Goal: Contribute content: Contribute content

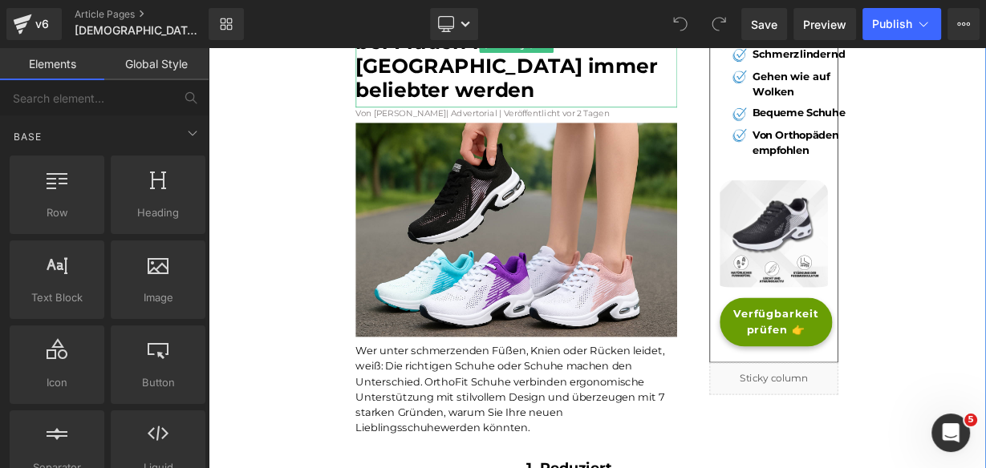
scroll to position [192, 0]
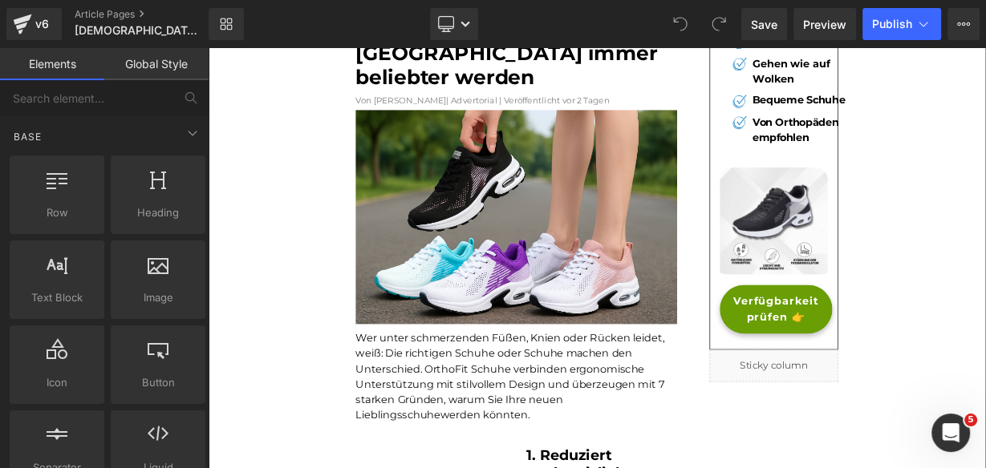
click at [517, 402] on font "Wer unter schmerzenden Füßen, Knien oder Rücken leidet, weiß: Die richtigen Sch…" at bounding box center [584, 457] width 385 height 111
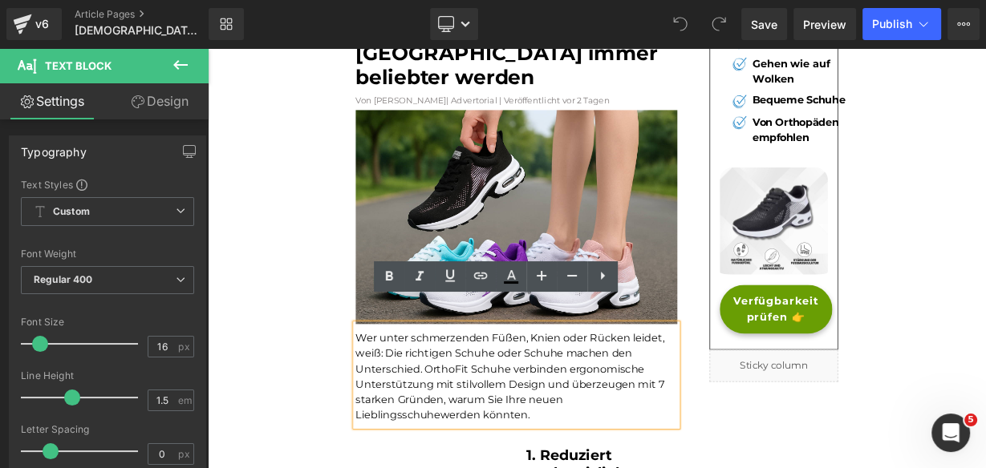
click at [488, 424] on font "Wer unter schmerzenden Füßen, Knien oder Rücken leidet, weiß: Die richtigen Sch…" at bounding box center [584, 457] width 385 height 111
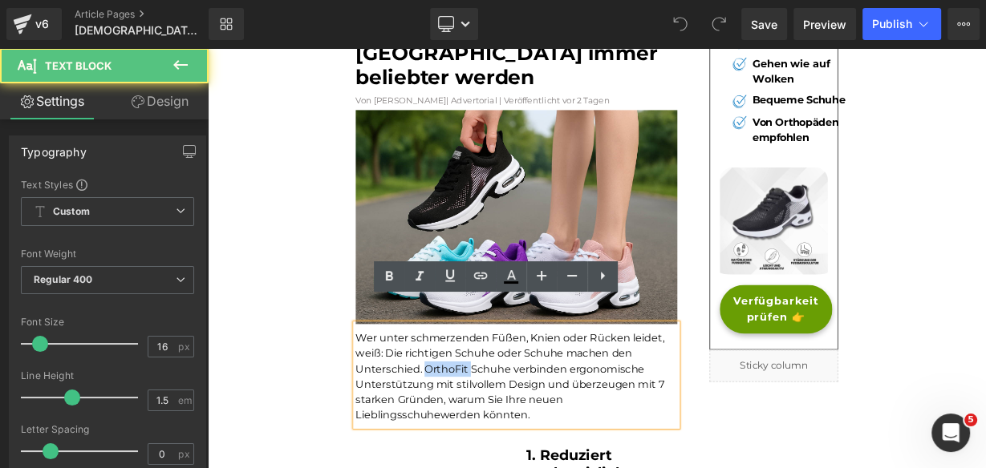
click at [488, 424] on font "Wer unter schmerzenden Füßen, Knien oder Rücken leidet, weiß: Die richtigen Sch…" at bounding box center [584, 457] width 385 height 111
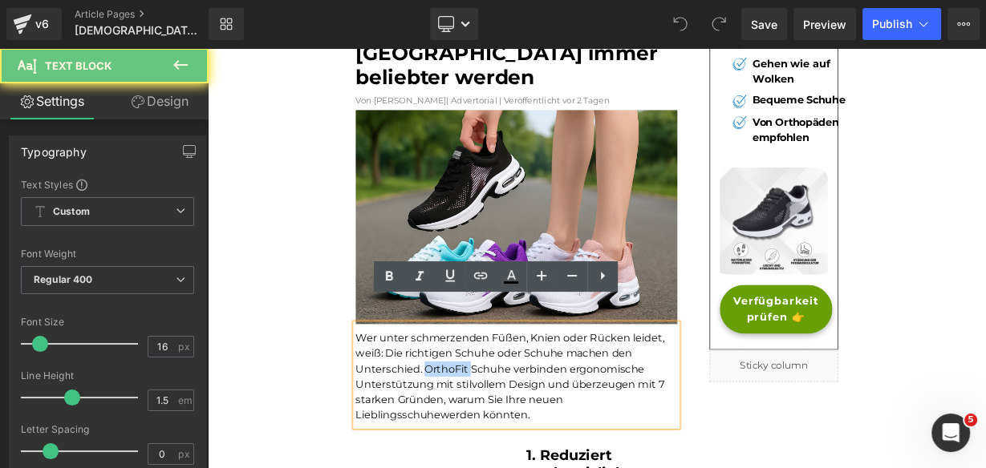
click at [490, 418] on font "Wer unter schmerzenden Füßen, Knien oder Rücken leidet, weiß: Die richtigen Sch…" at bounding box center [584, 457] width 385 height 111
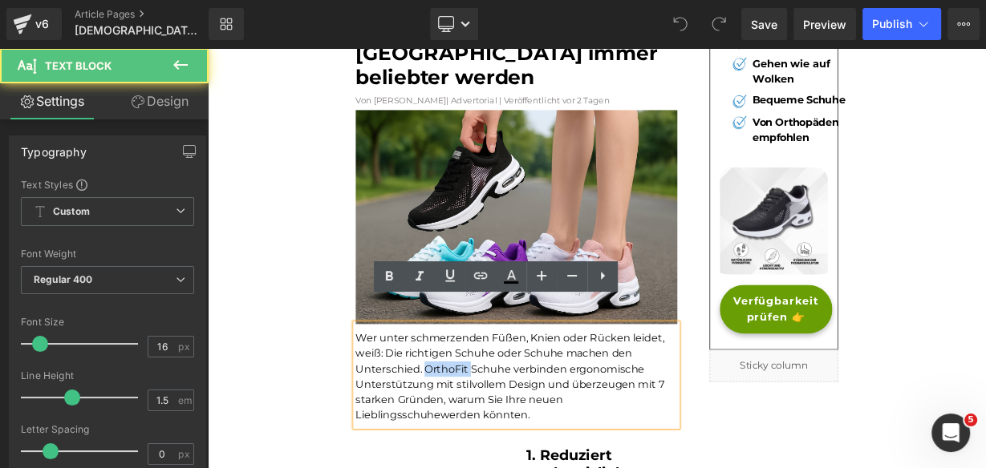
click at [490, 418] on font "Wer unter schmerzenden Füßen, Knien oder Rücken leidet, weiß: Die richtigen Sch…" at bounding box center [584, 457] width 385 height 111
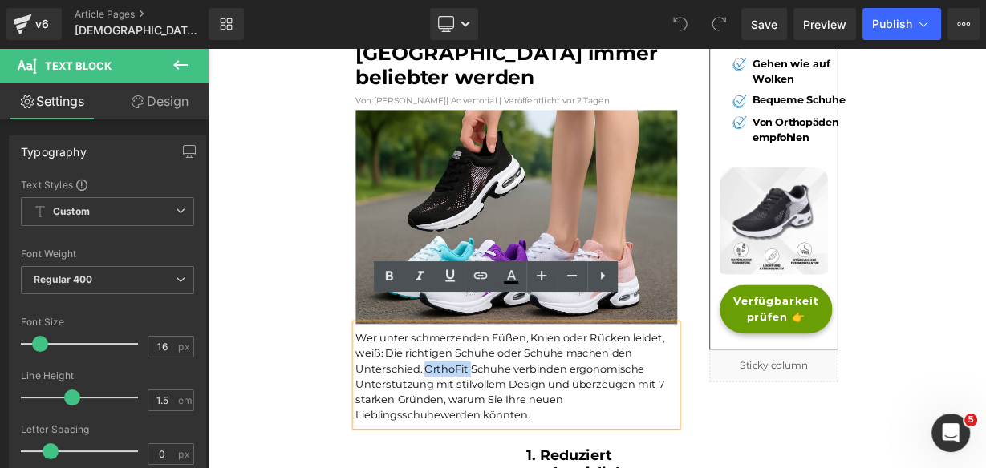
paste div
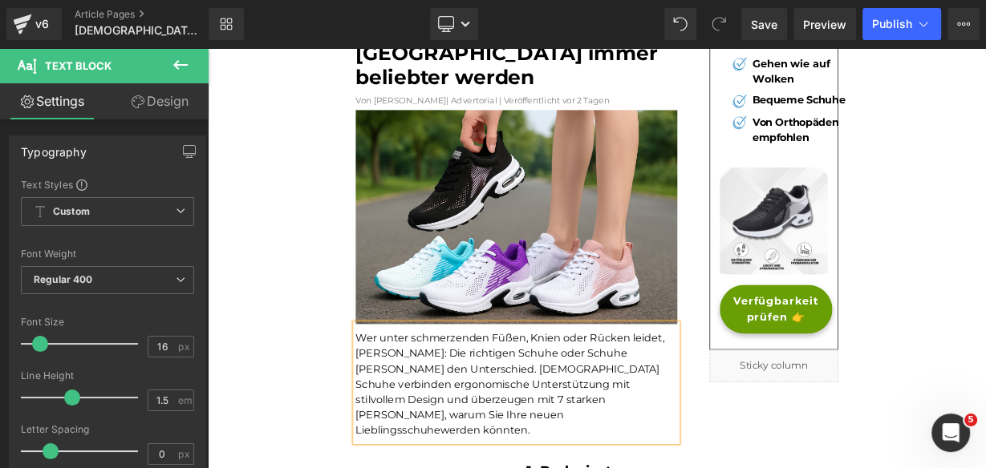
scroll to position [500, 0]
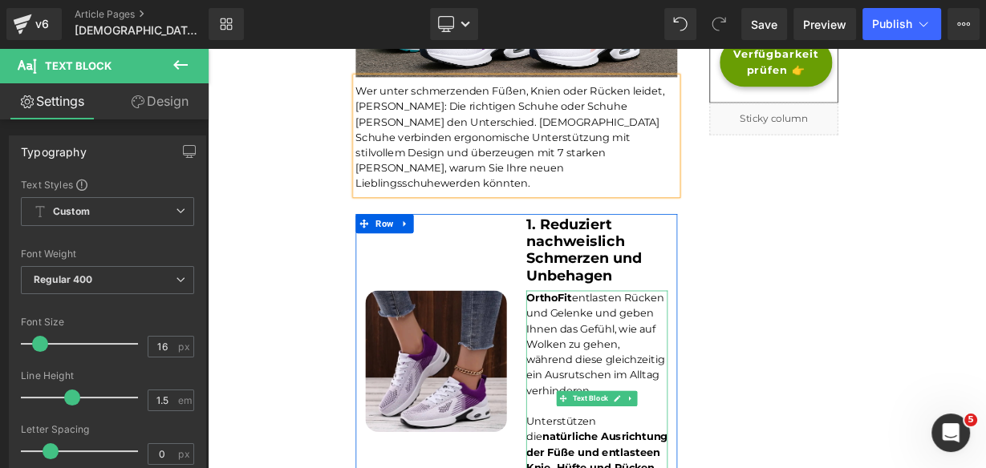
click at [621, 352] on b "OrthoFit" at bounding box center [633, 359] width 57 height 15
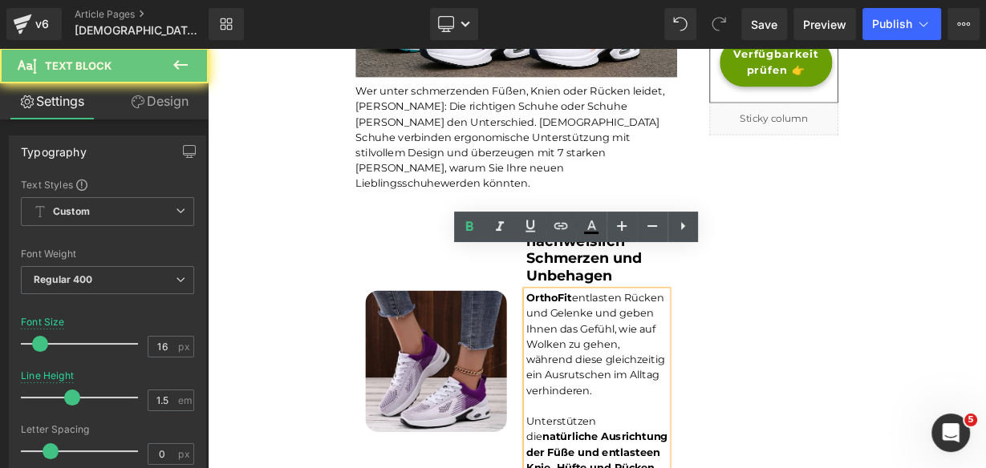
click at [621, 352] on b "OrthoFit" at bounding box center [633, 359] width 57 height 15
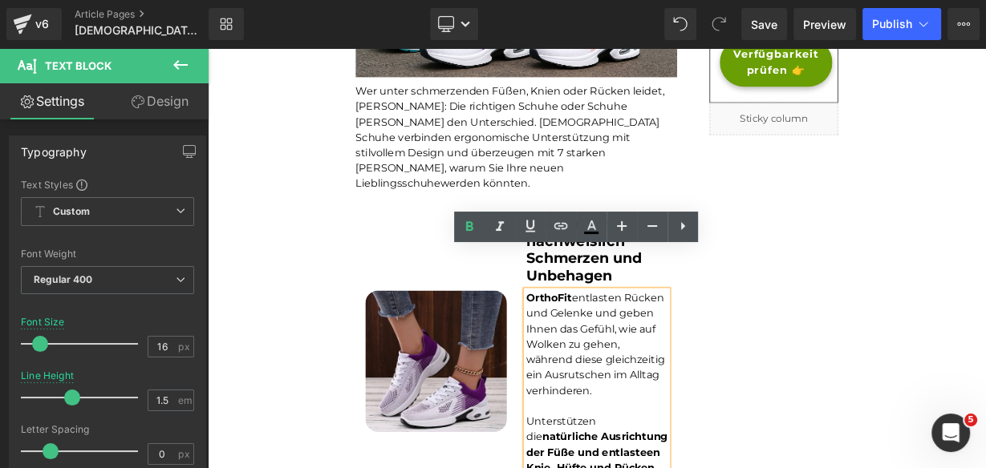
paste div
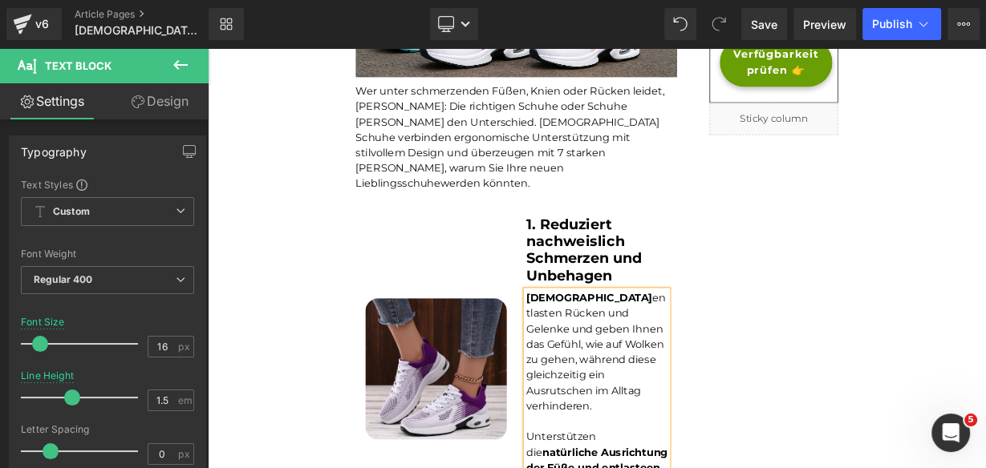
scroll to position [2585, 0]
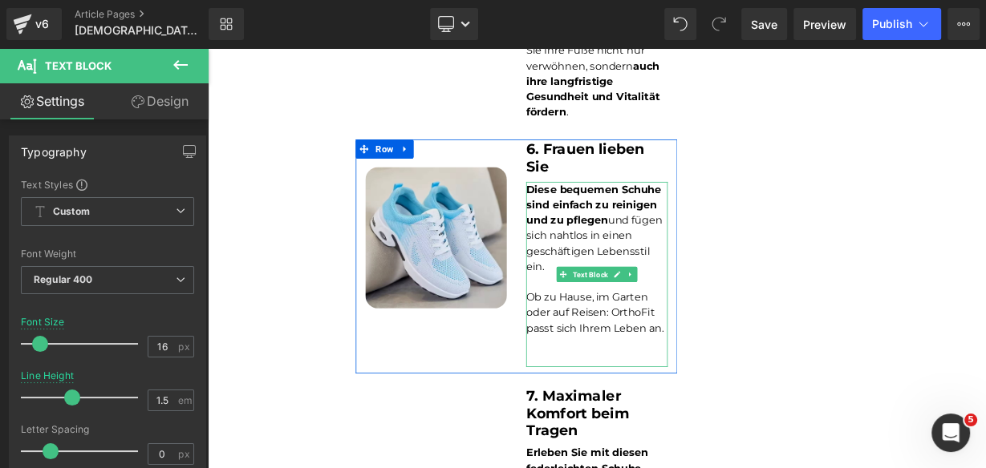
click at [719, 351] on font "Ob zu Hause, im Garten oder auf Reisen: OrthoFit passt sich Ihrem Leben an." at bounding box center [691, 378] width 172 height 54
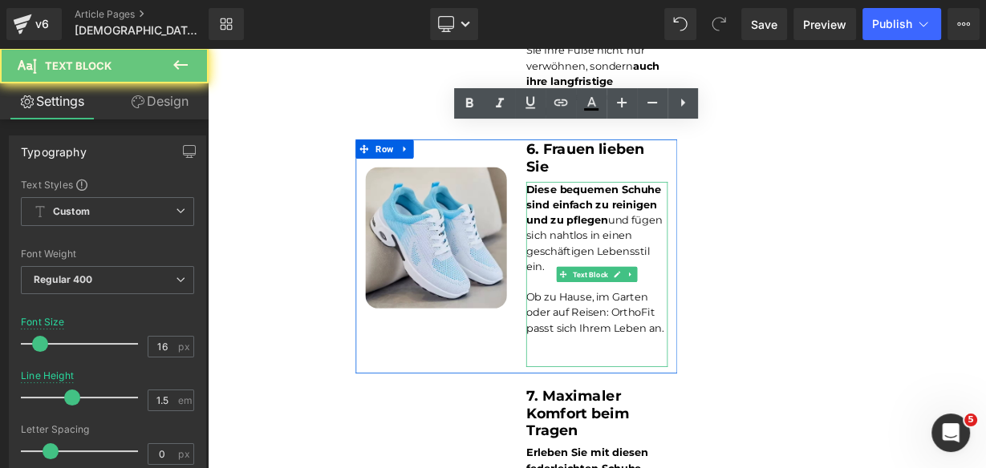
click at [719, 351] on font "Ob zu Hause, im Garten oder auf Reisen: OrthoFit passt sich Ihrem Leben an." at bounding box center [691, 378] width 172 height 54
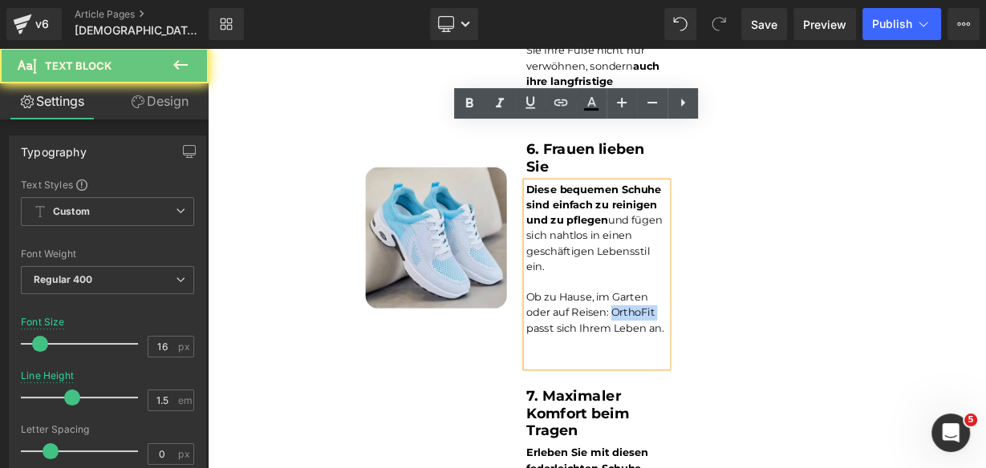
paste div
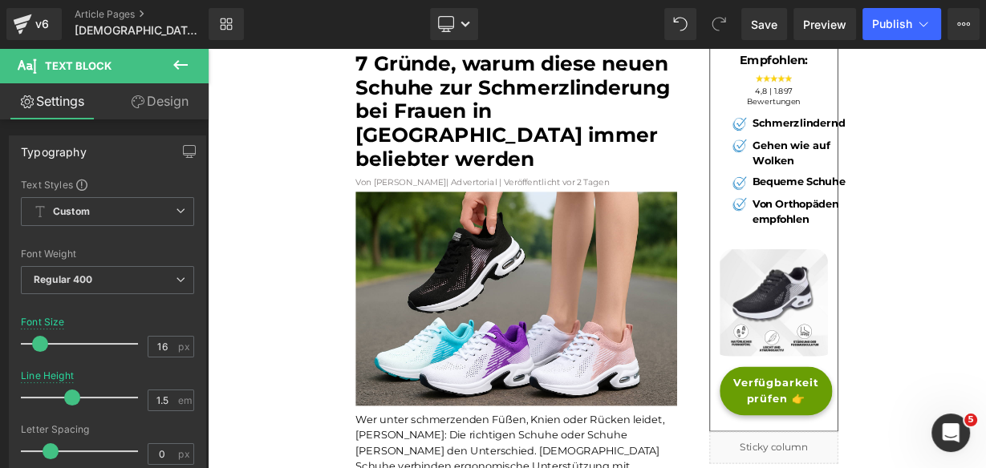
scroll to position [83, 0]
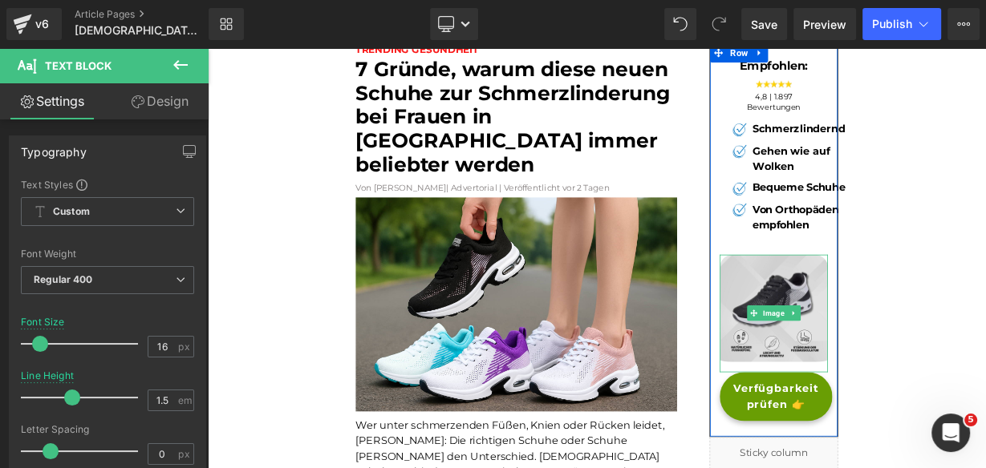
click at [897, 423] on img at bounding box center [913, 380] width 135 height 148
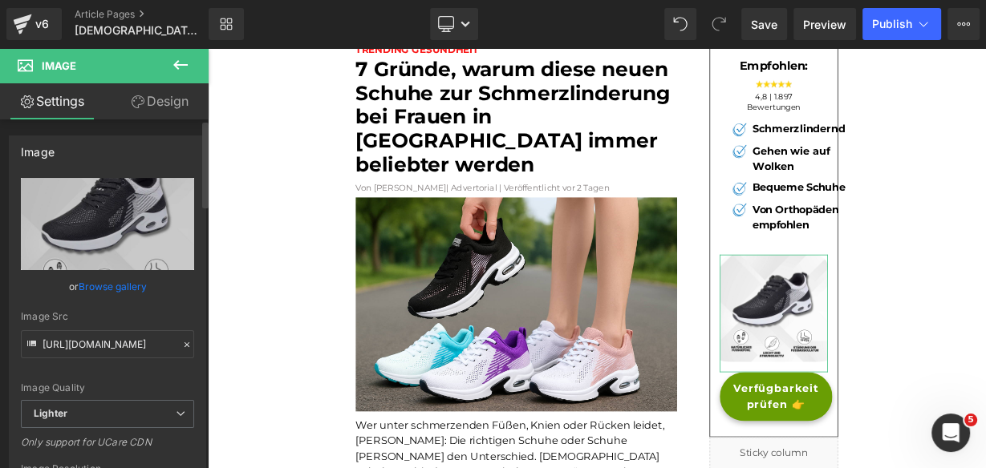
click at [94, 286] on link "Browse gallery" at bounding box center [113, 287] width 68 height 28
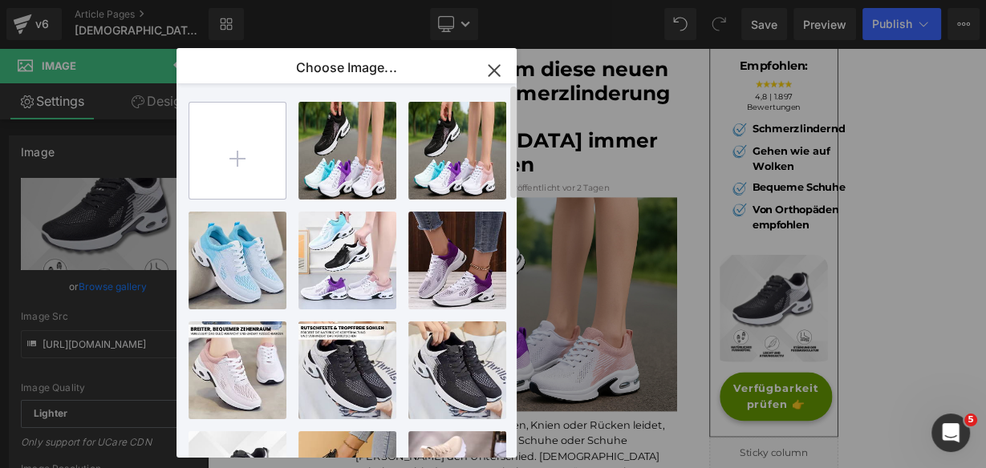
click at [204, 181] on input "file" at bounding box center [237, 151] width 96 height 96
type input "C:\fakepath\Orthosana (4).jpg"
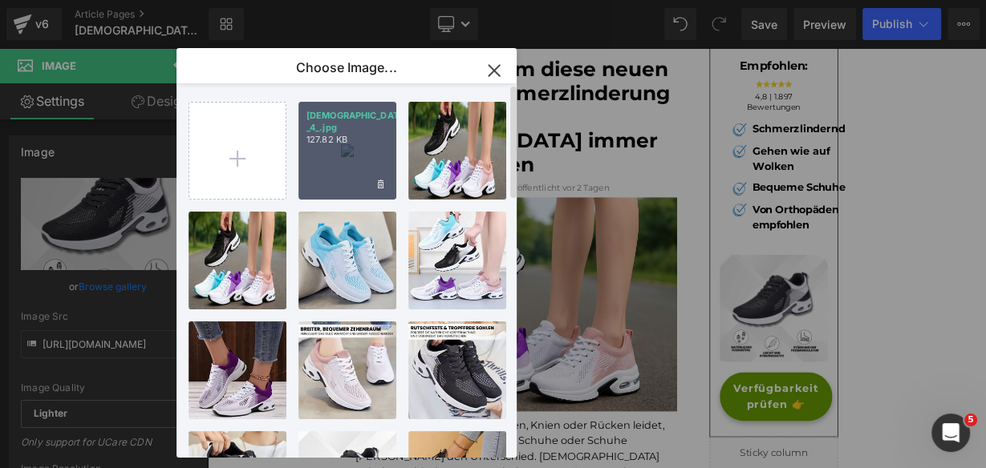
click at [374, 136] on div "[DEMOGRAPHIC_DATA]... _4_.jpg 127.82 KB" at bounding box center [347, 151] width 98 height 98
type input "[URL][DOMAIN_NAME]"
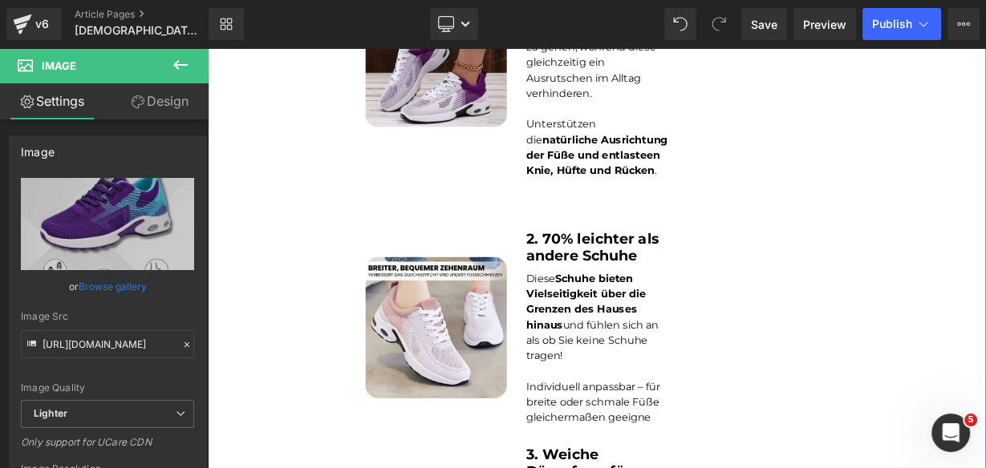
scroll to position [917, 0]
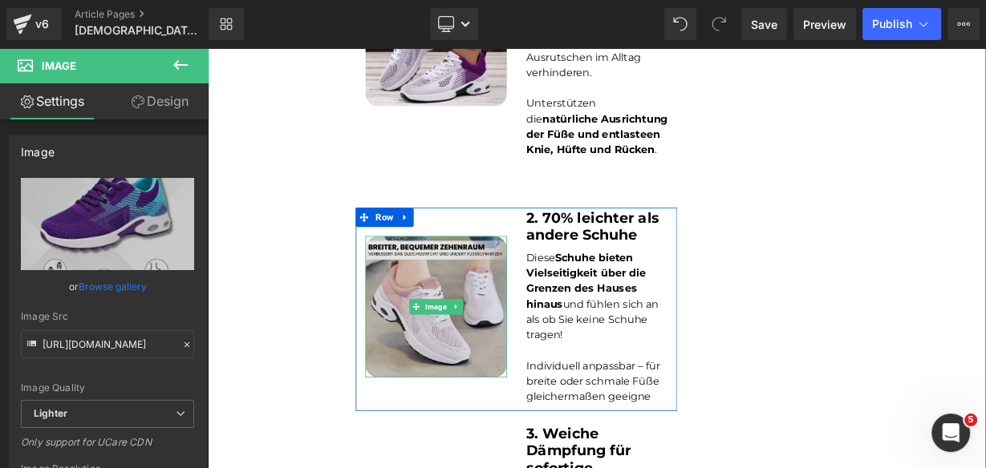
click at [524, 301] on img at bounding box center [492, 370] width 176 height 176
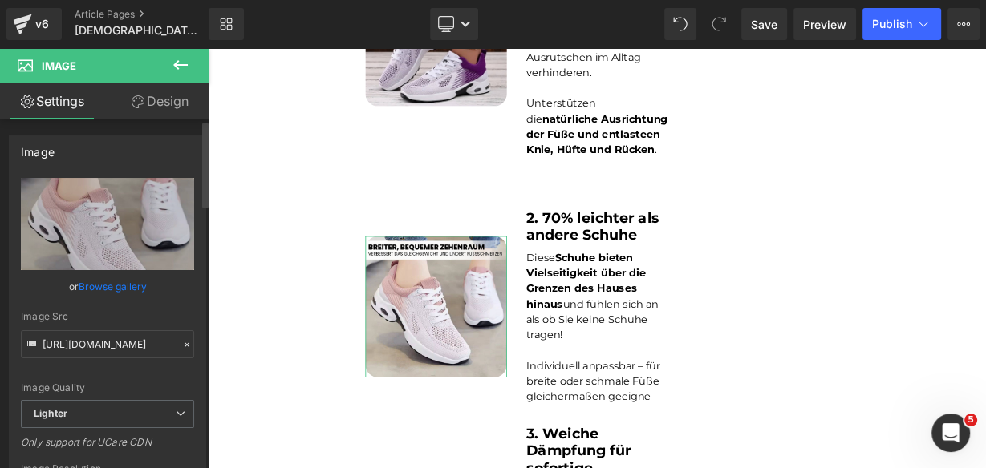
click at [87, 291] on link "Browse gallery" at bounding box center [113, 287] width 68 height 28
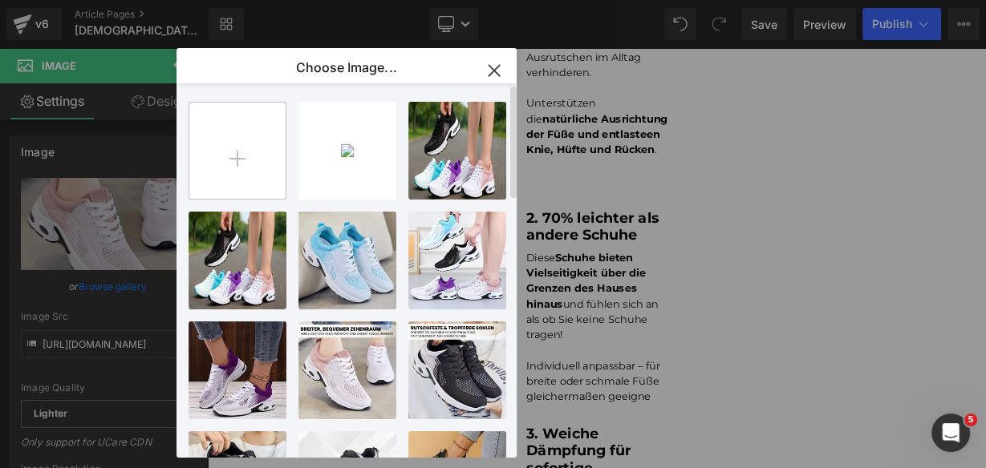
click at [215, 139] on input "file" at bounding box center [237, 151] width 96 height 96
type input "C:\fakepath\Orthosana (9).jpg"
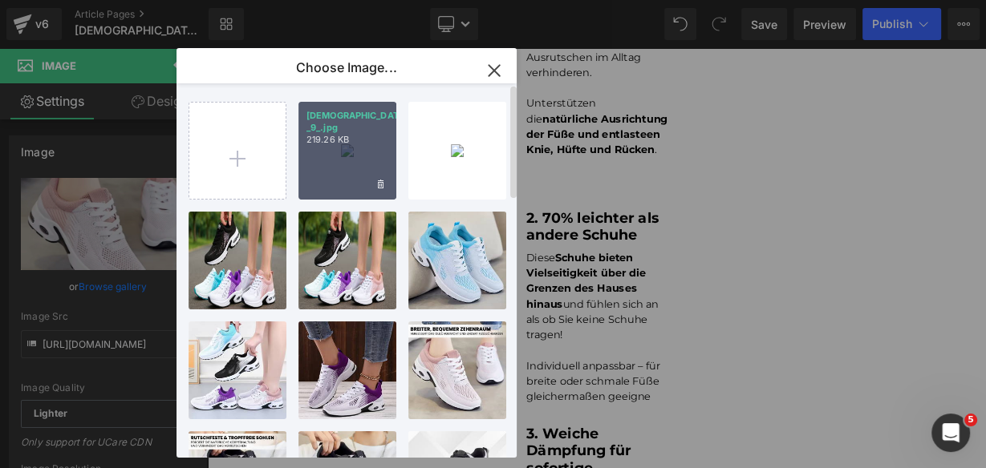
click at [334, 152] on div "[DEMOGRAPHIC_DATA]... _9_.jpg 219.26 KB" at bounding box center [347, 151] width 98 height 98
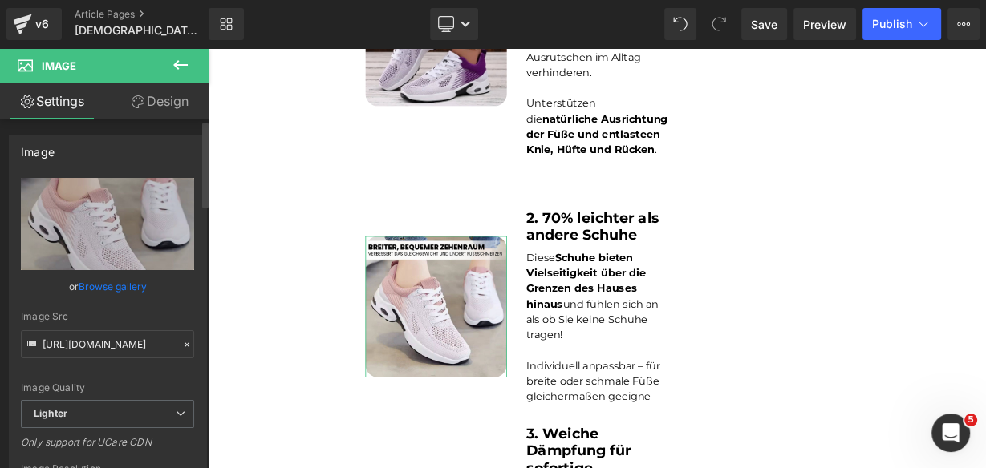
click at [105, 281] on link "Browse gallery" at bounding box center [113, 287] width 68 height 28
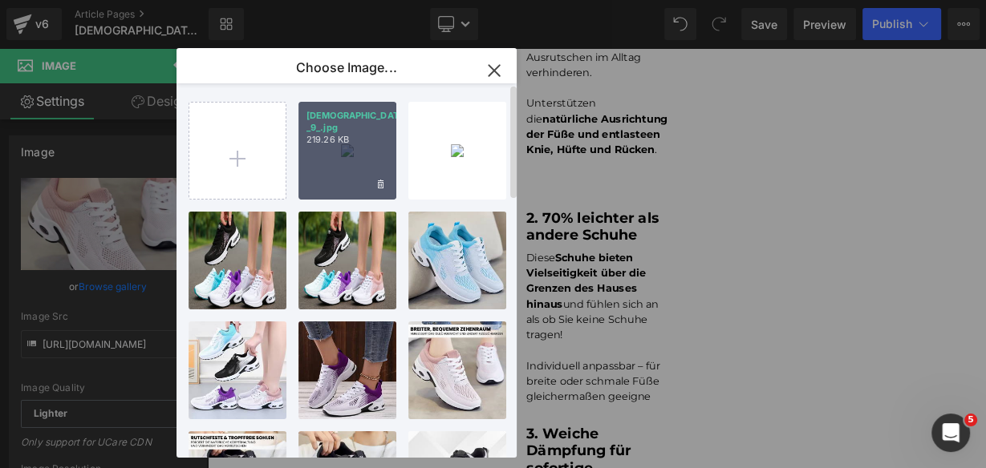
click at [322, 155] on div "[DEMOGRAPHIC_DATA]... _9_.jpg 219.26 KB" at bounding box center [347, 151] width 98 height 98
type input "[URL][DOMAIN_NAME]"
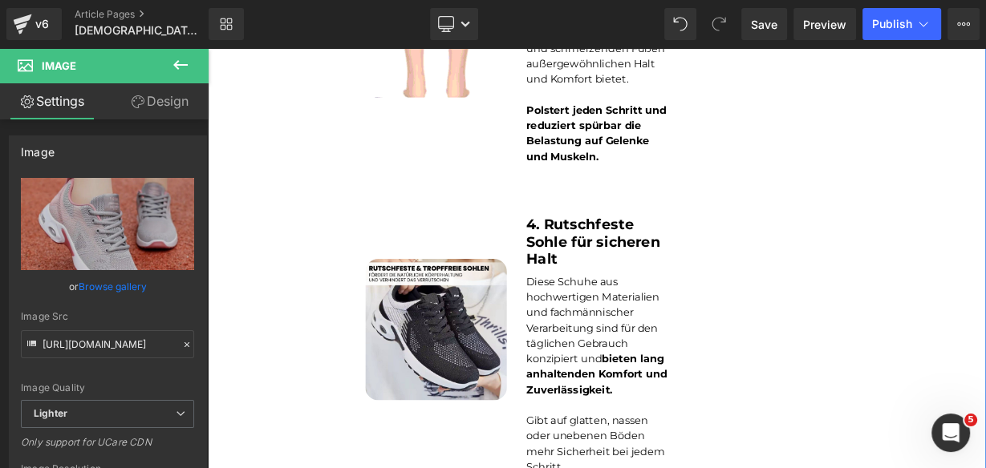
scroll to position [1623, 0]
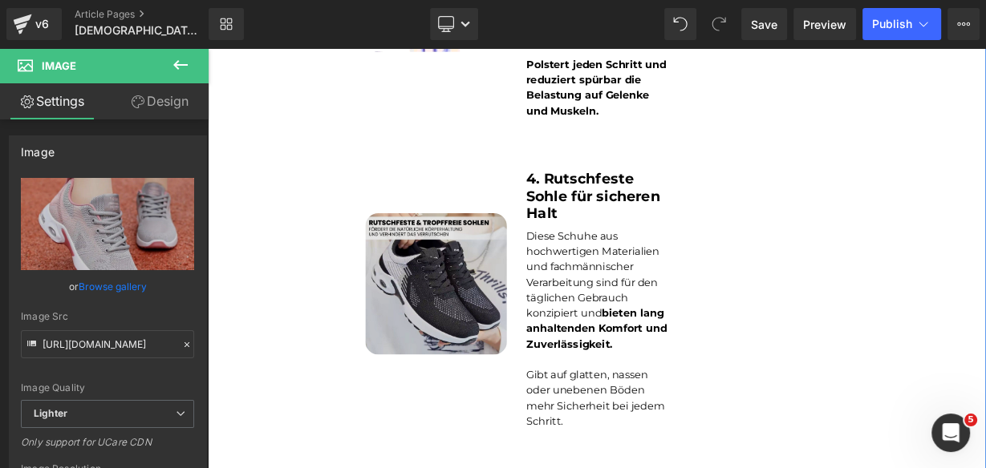
click at [515, 290] on img at bounding box center [492, 342] width 176 height 176
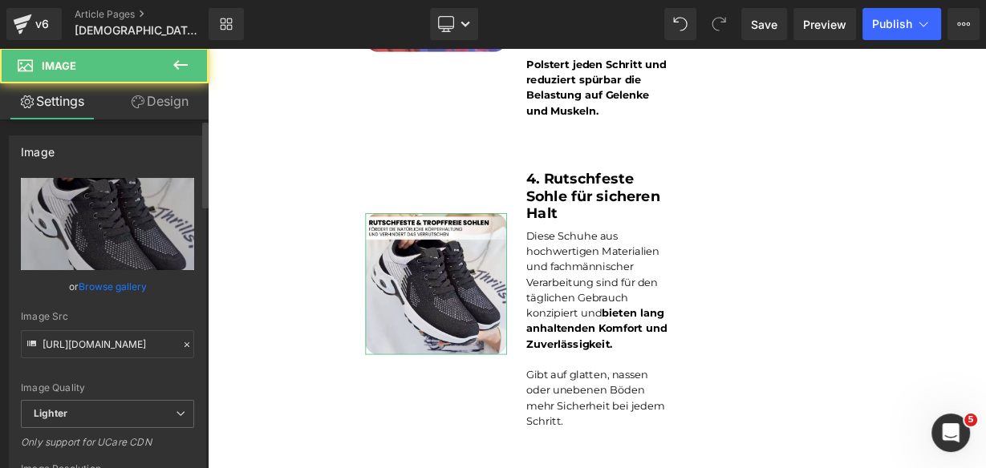
click at [108, 281] on link "Browse gallery" at bounding box center [113, 287] width 68 height 28
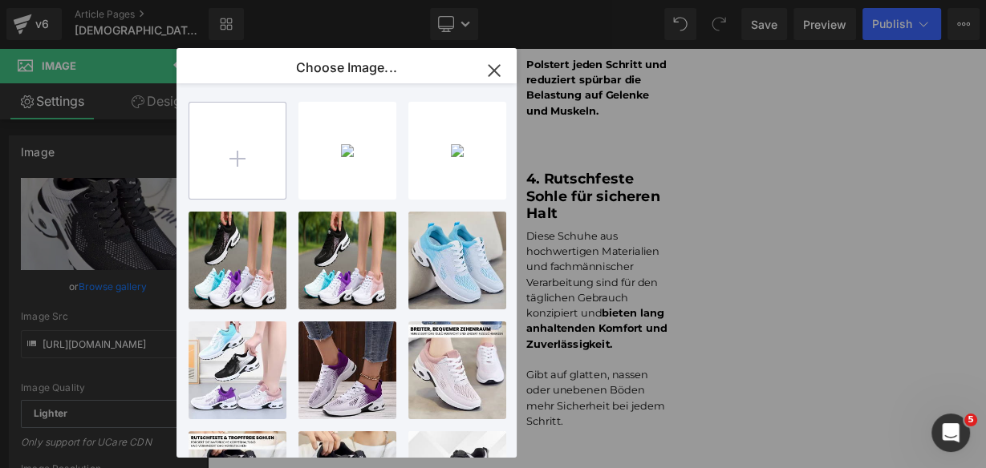
click at [245, 160] on input "file" at bounding box center [237, 151] width 96 height 96
type input "C:\fakepath\Orthosana (8).jpg"
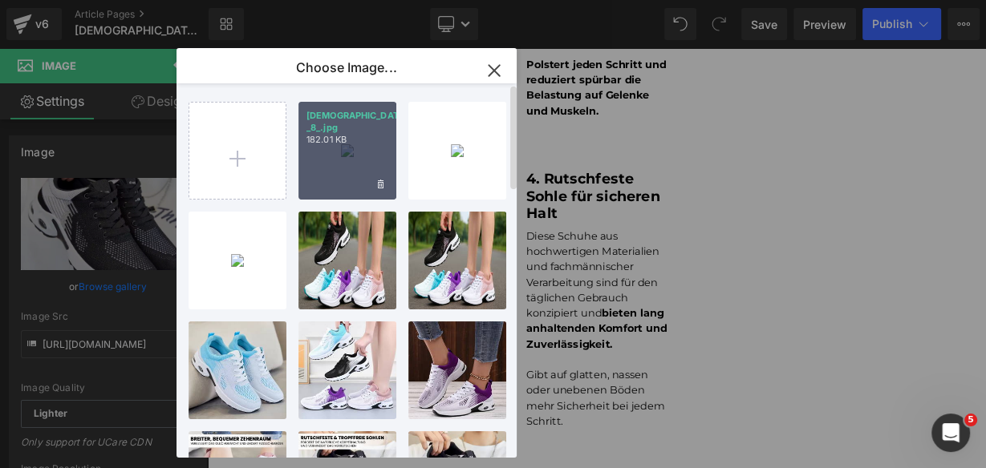
click at [323, 155] on div "[DEMOGRAPHIC_DATA]... _8_.jpg 182.01 KB" at bounding box center [347, 151] width 98 height 98
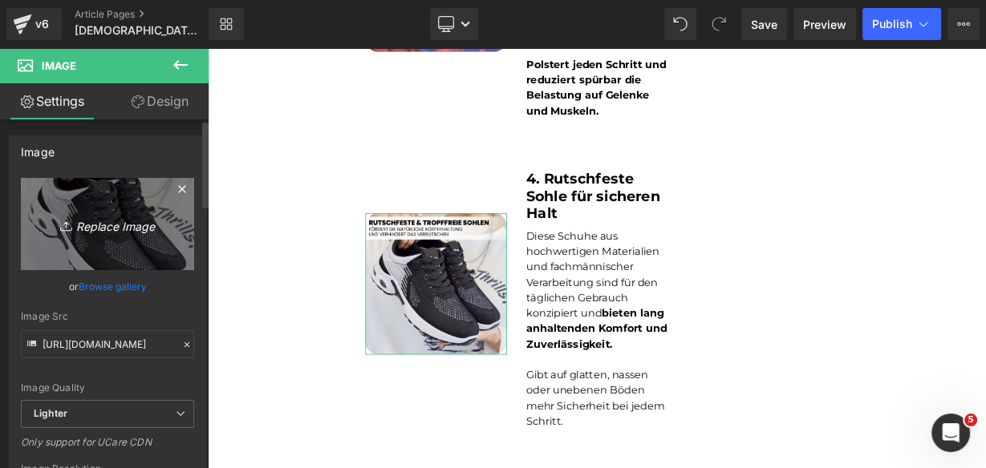
click at [140, 203] on link "Replace Image" at bounding box center [107, 224] width 173 height 92
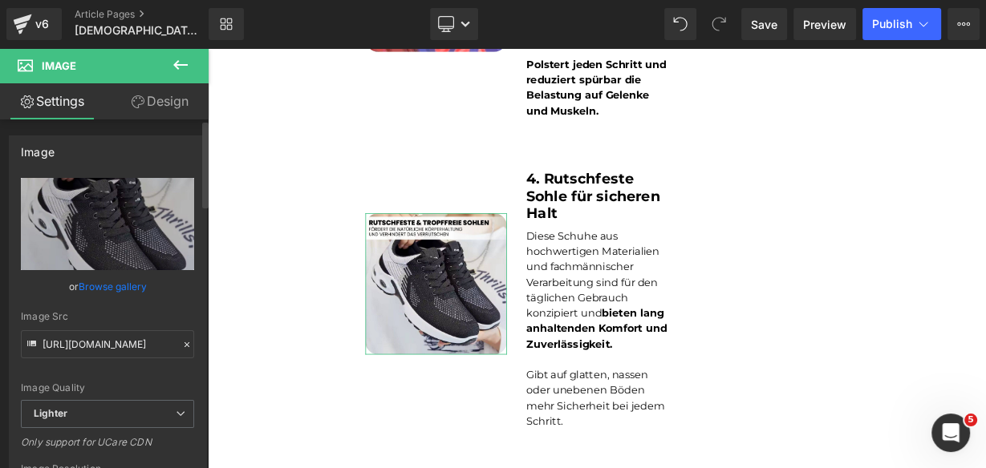
click at [131, 290] on link "Browse gallery" at bounding box center [113, 287] width 68 height 28
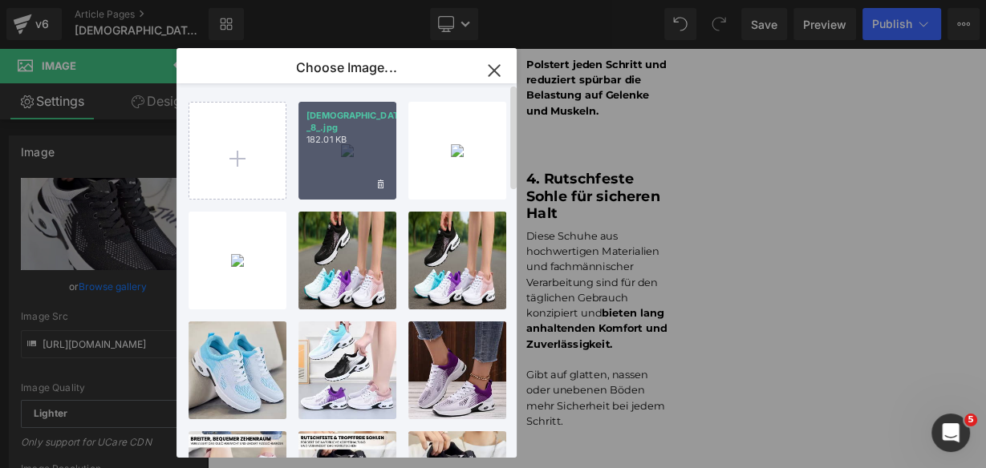
click at [351, 168] on div "[DEMOGRAPHIC_DATA]... _8_.jpg 182.01 KB" at bounding box center [347, 151] width 98 height 98
type input "[URL][DOMAIN_NAME]"
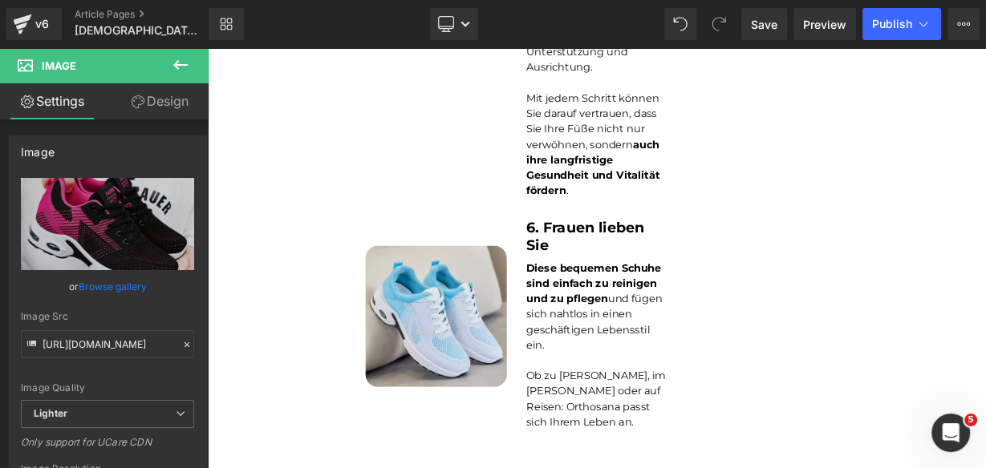
scroll to position [2521, 0]
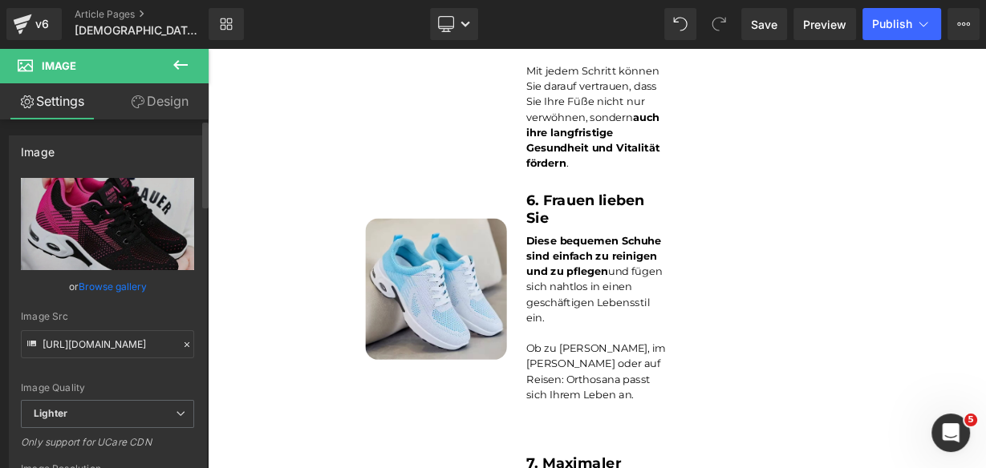
click at [114, 286] on link "Browse gallery" at bounding box center [113, 287] width 68 height 28
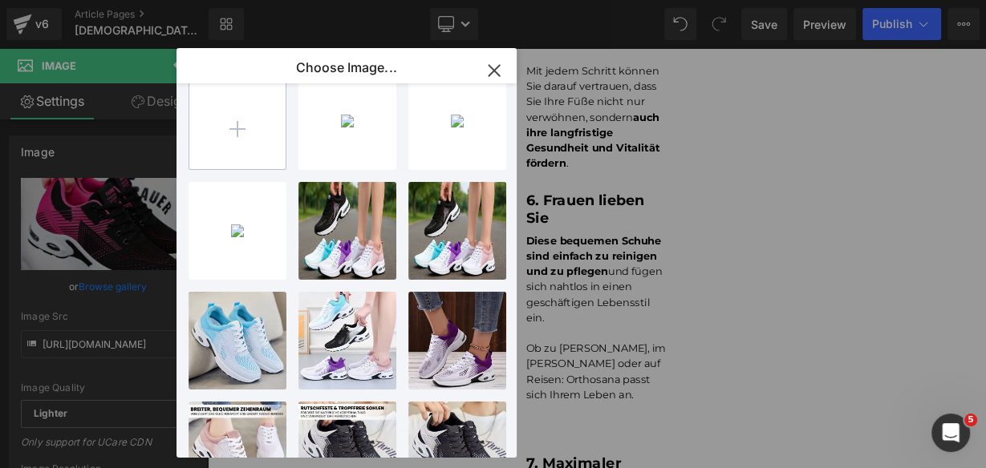
scroll to position [0, 0]
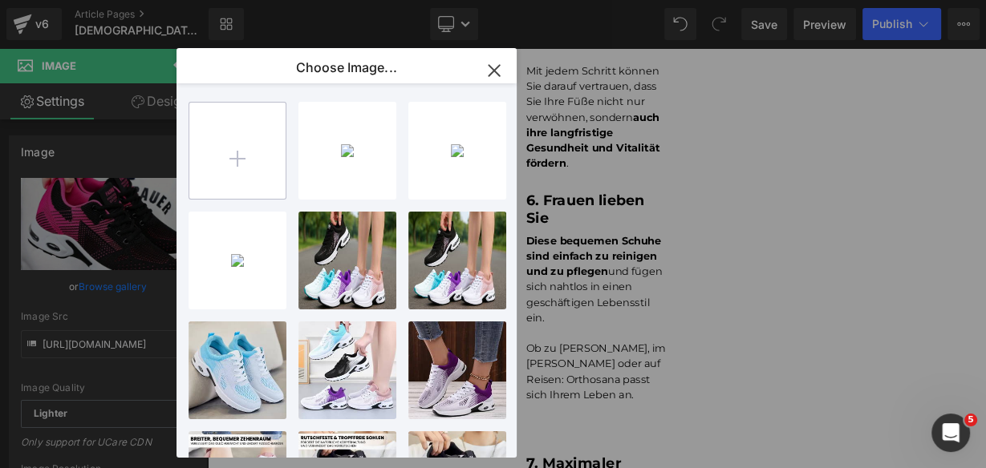
click at [241, 177] on input "file" at bounding box center [237, 151] width 96 height 96
type input "C:\fakepath\S7c6f147b87a548538d5f9c7bda0a78b5C.jpg_960x960q75.jpg_.avif"
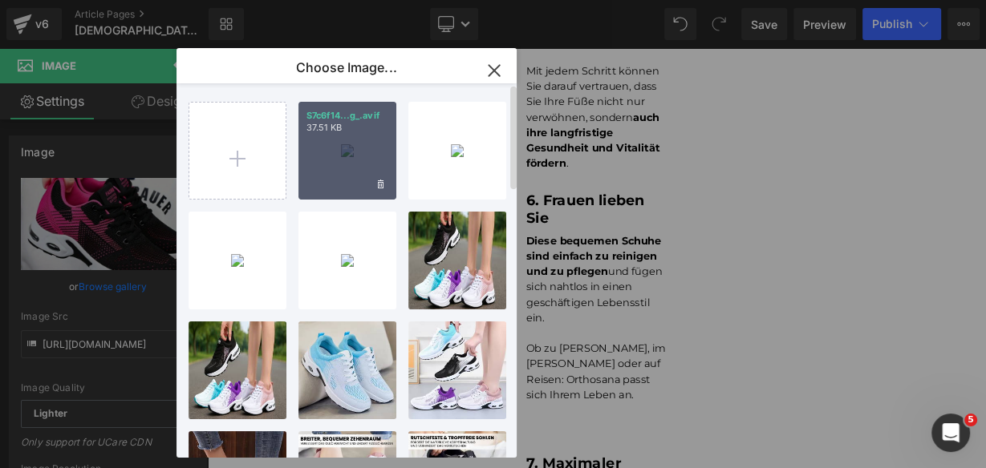
click at [370, 169] on div "S7c6f14...g_.avif 37.51 KB" at bounding box center [347, 151] width 98 height 98
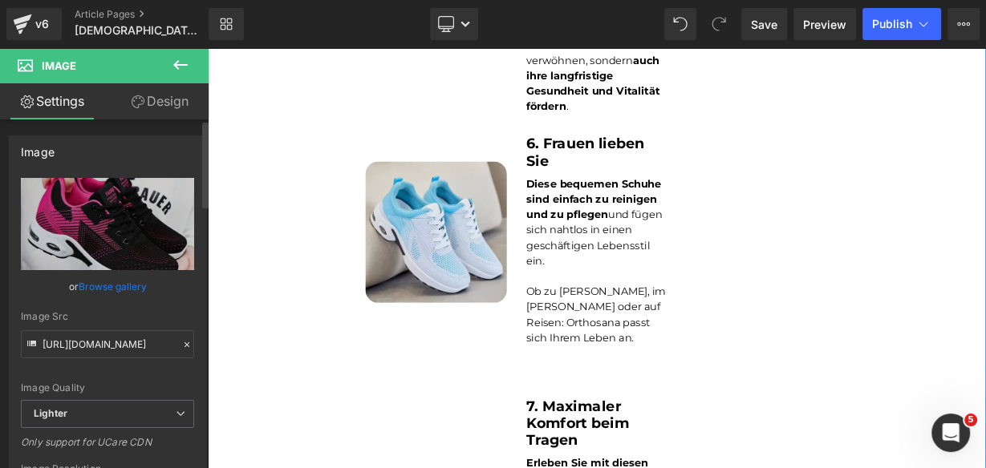
scroll to position [2585, 0]
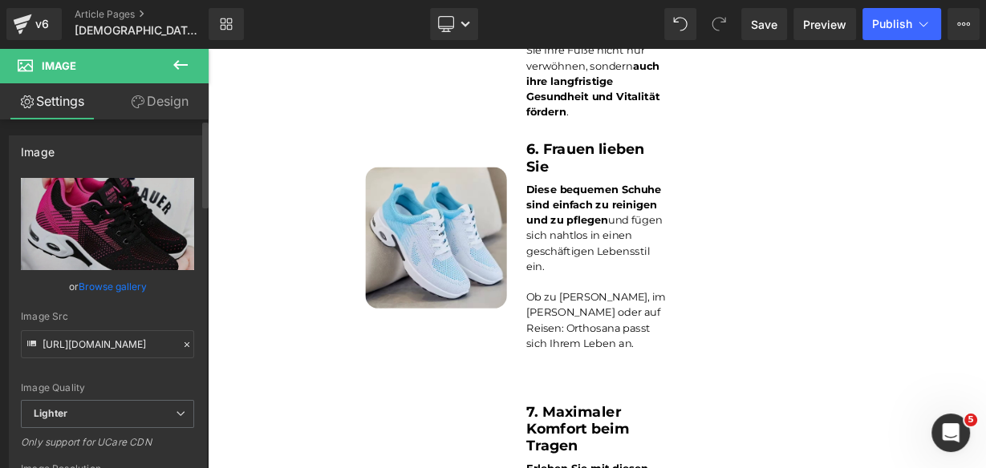
click at [132, 282] on link "Browse gallery" at bounding box center [113, 287] width 68 height 28
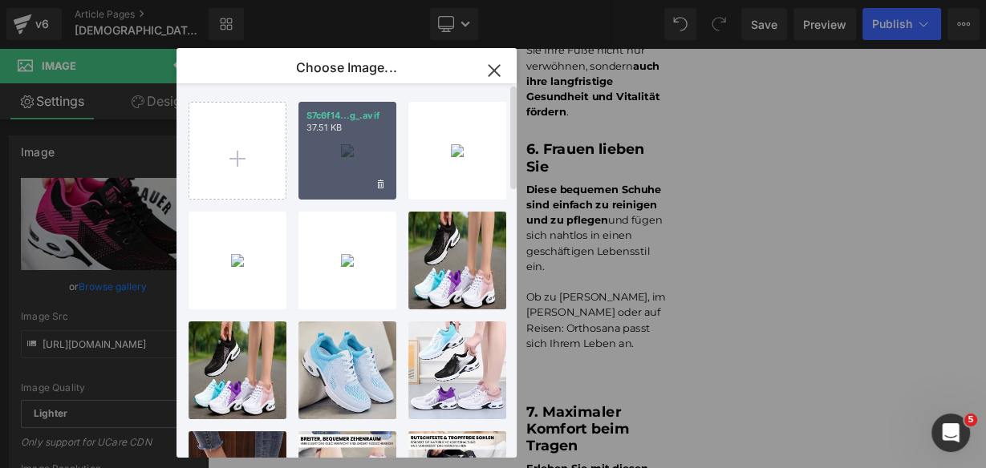
click at [345, 131] on p "37.51 KB" at bounding box center [347, 128] width 82 height 12
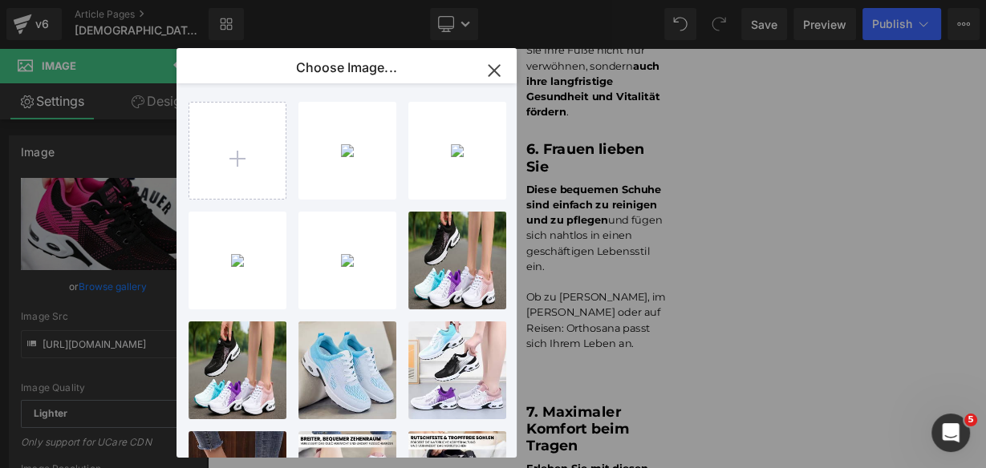
type input "[URL][DOMAIN_NAME]"
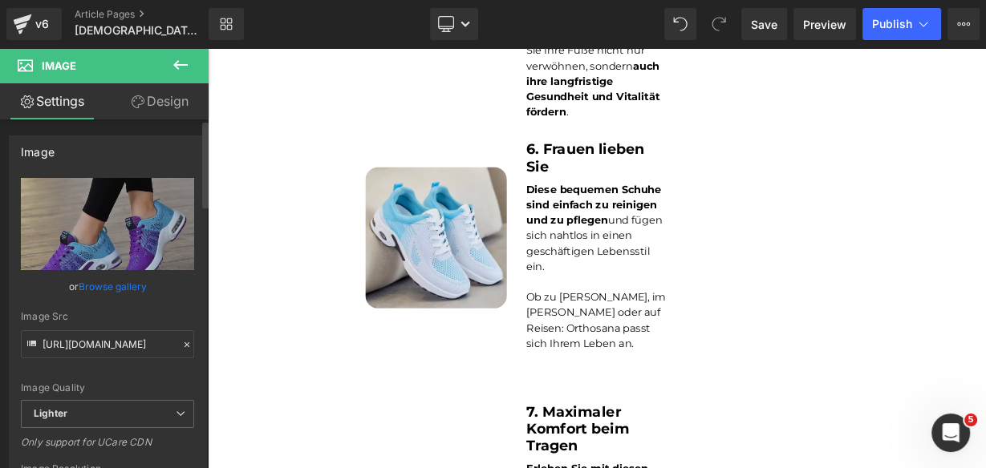
click at [79, 286] on link "Browse gallery" at bounding box center [113, 287] width 68 height 28
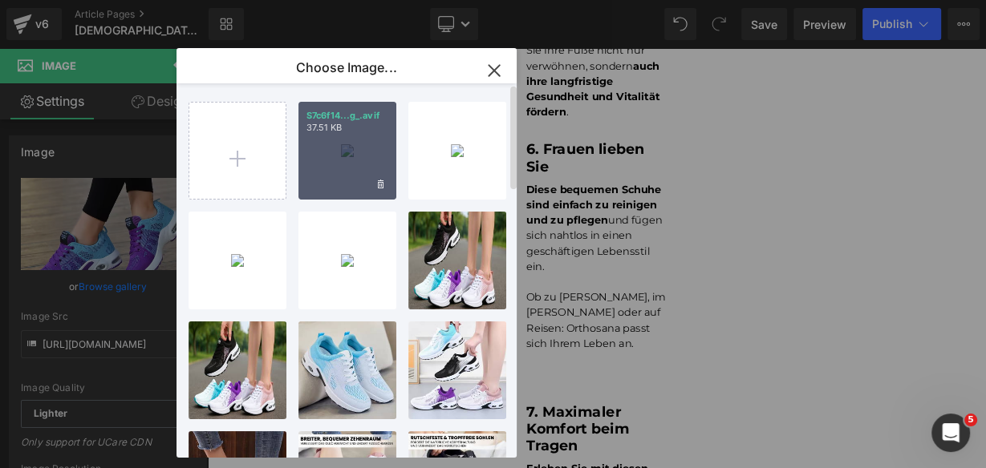
click at [323, 155] on div "S7c6f14...g_.avif 37.51 KB" at bounding box center [347, 151] width 98 height 98
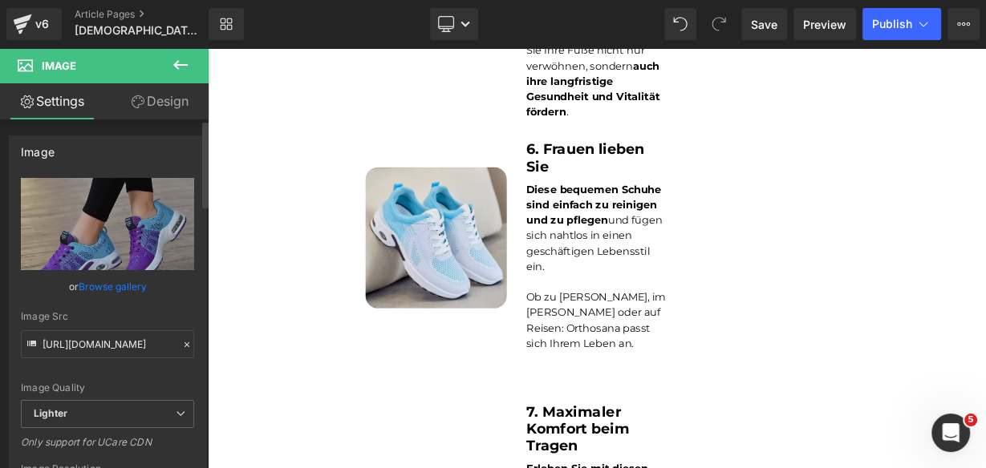
click at [103, 291] on link "Browse gallery" at bounding box center [113, 287] width 68 height 28
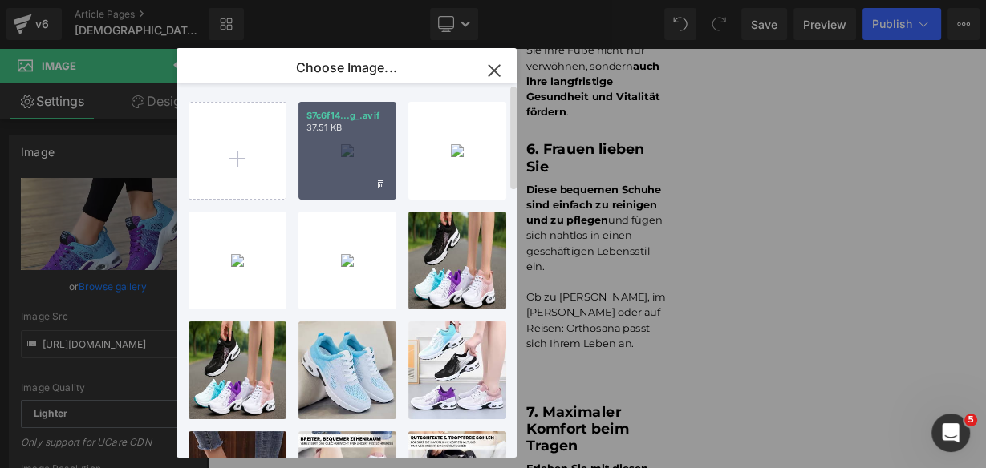
click at [325, 148] on div "S7c6f14...g_.avif 37.51 KB" at bounding box center [347, 151] width 98 height 98
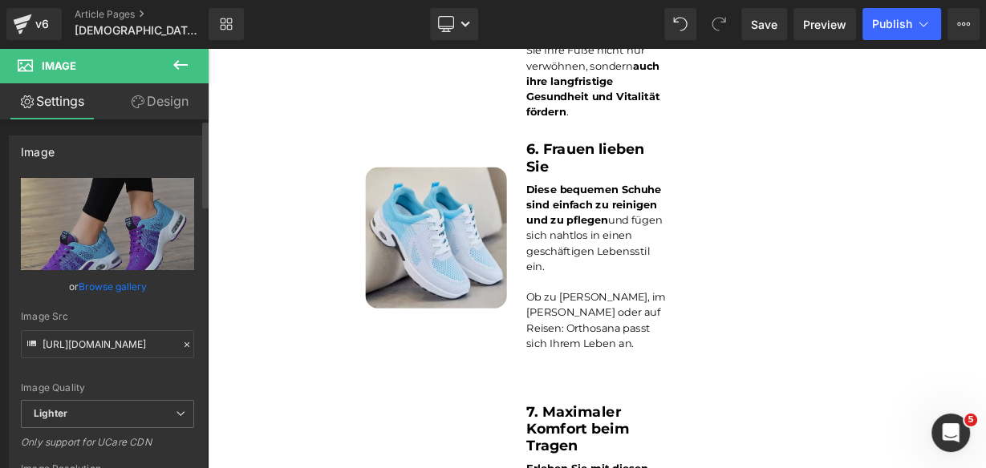
click at [132, 285] on link "Browse gallery" at bounding box center [113, 287] width 68 height 28
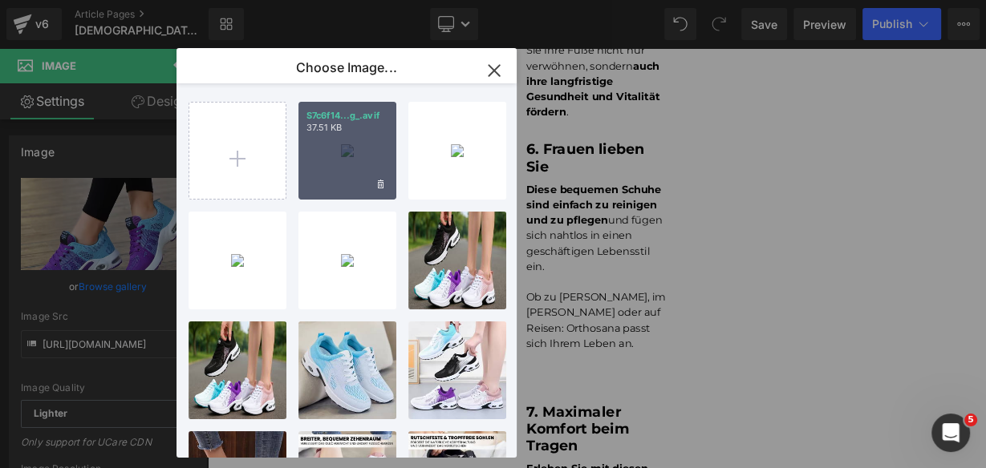
click at [342, 146] on div "S7c6f14...g_.avif 37.51 KB" at bounding box center [347, 151] width 98 height 98
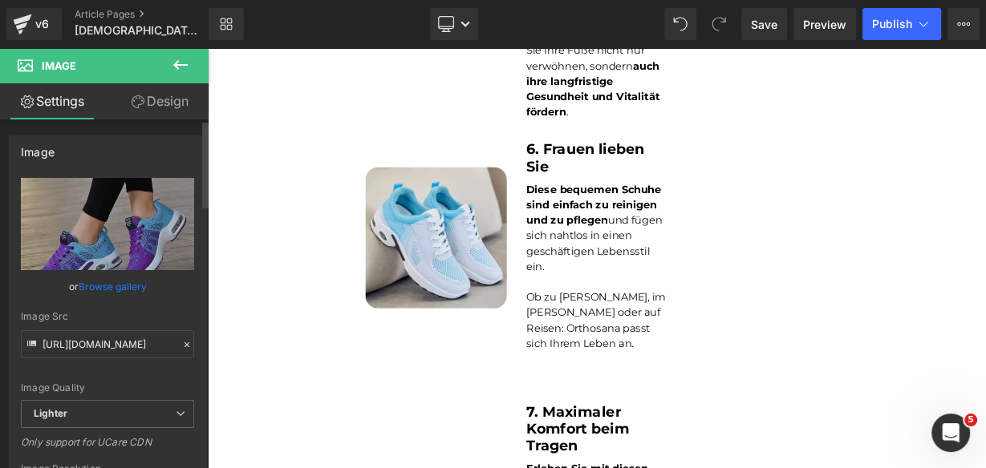
click at [121, 274] on link "Browse gallery" at bounding box center [113, 287] width 68 height 28
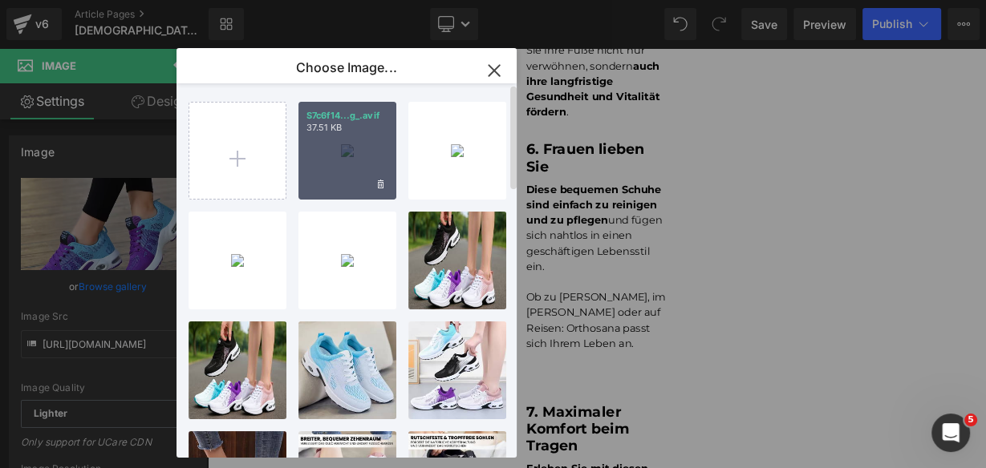
click at [362, 147] on div "S7c6f14...g_.avif 37.51 KB" at bounding box center [347, 151] width 98 height 98
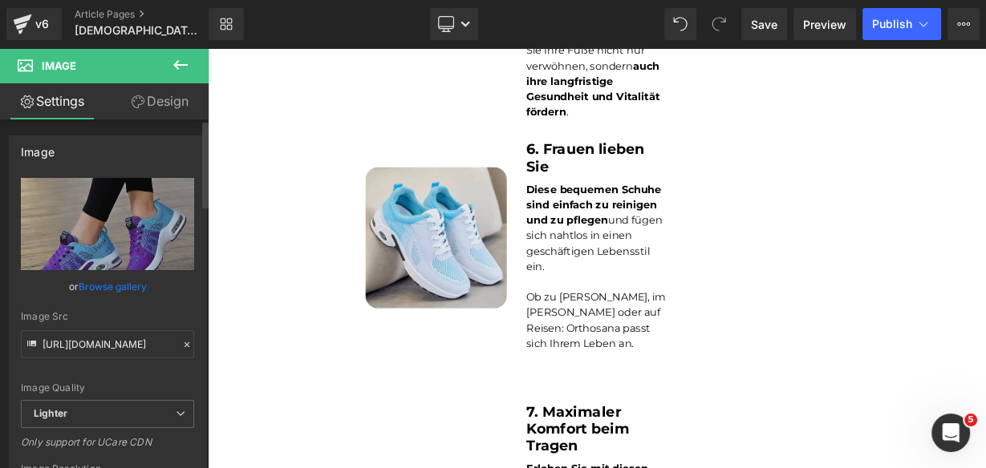
click at [108, 282] on link "Browse gallery" at bounding box center [113, 287] width 68 height 28
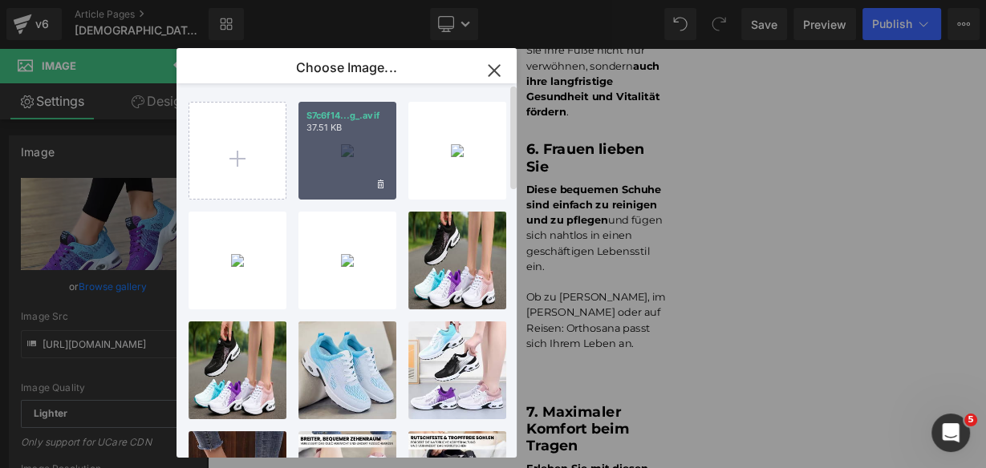
click at [372, 147] on div "S7c6f14...g_.avif 37.51 KB" at bounding box center [347, 151] width 98 height 98
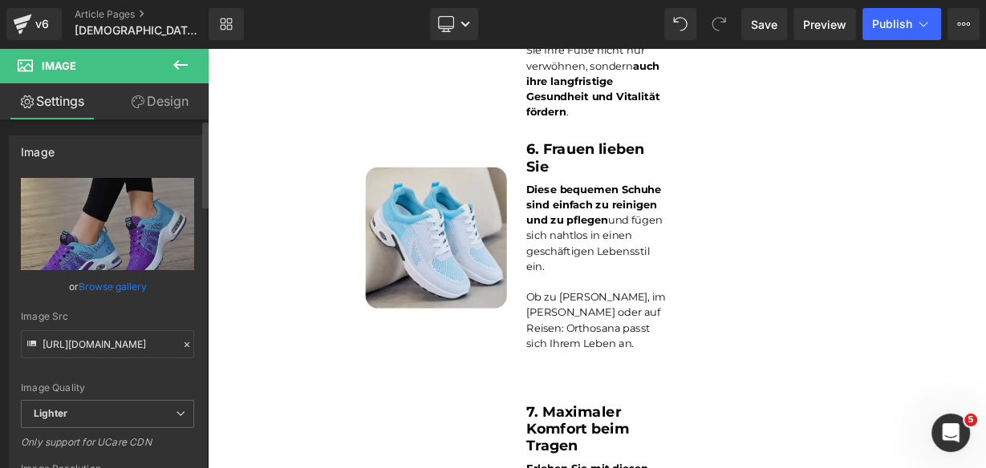
click at [139, 294] on link "Browse gallery" at bounding box center [113, 287] width 68 height 28
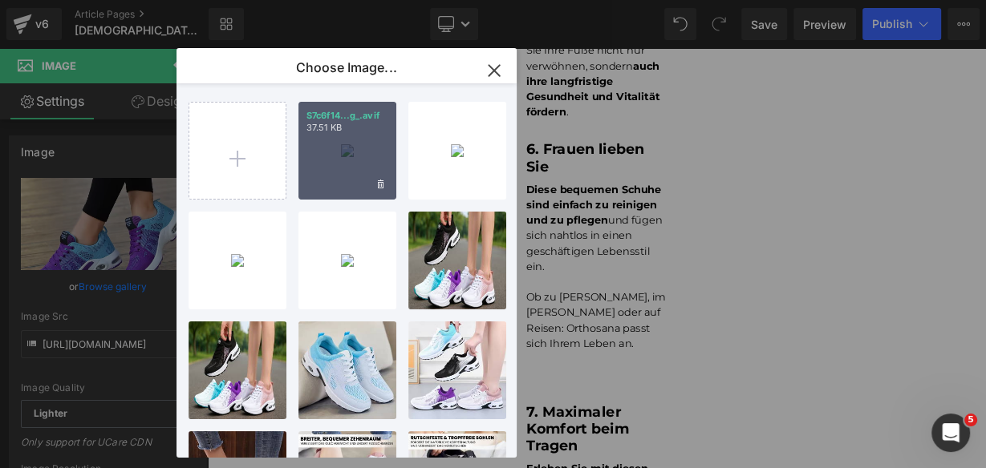
click at [327, 168] on div "S7c6f14...g_.avif 37.51 KB" at bounding box center [347, 151] width 98 height 98
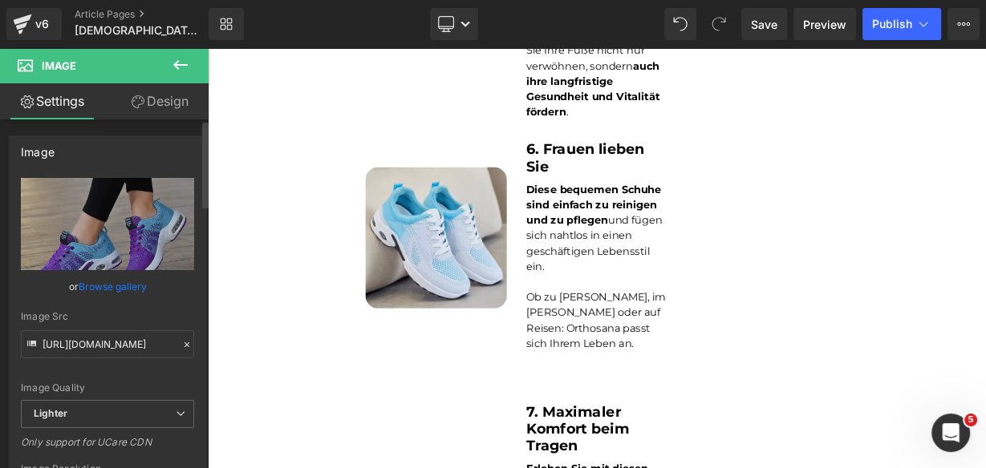
click at [126, 300] on div "Image Quality Lighter Lightest Lighter Lighter Lightest Only support for UCare …" at bounding box center [107, 289] width 173 height 222
click at [124, 285] on link "Browse gallery" at bounding box center [113, 287] width 68 height 28
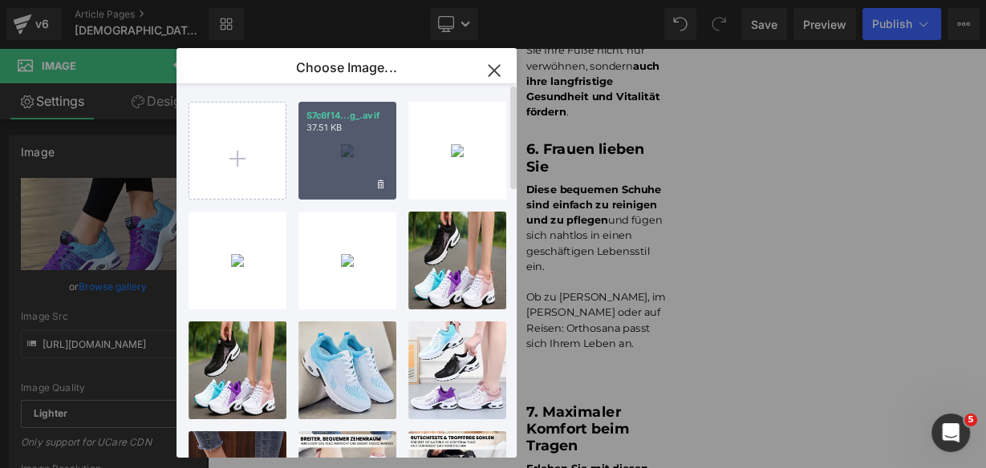
click at [372, 137] on div "S7c6f14...g_.avif 37.51 KB" at bounding box center [347, 151] width 98 height 98
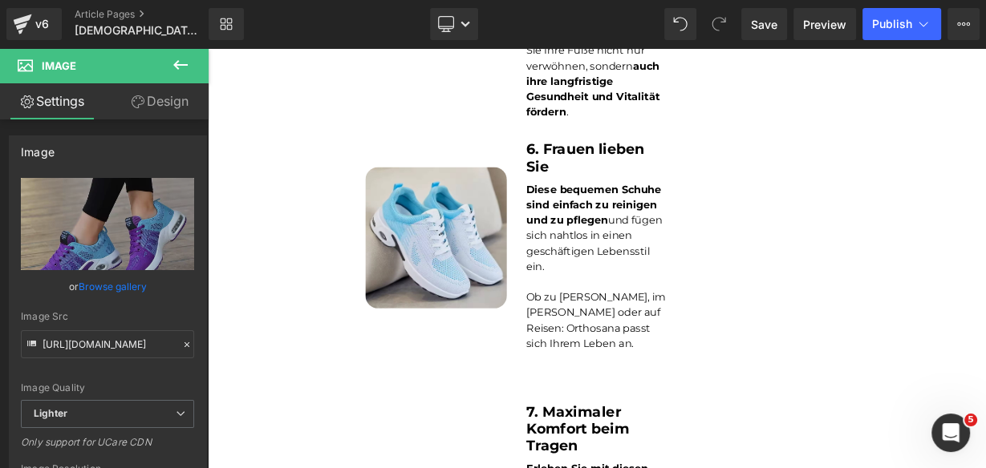
click at [139, 288] on link "Browse gallery" at bounding box center [113, 287] width 68 height 28
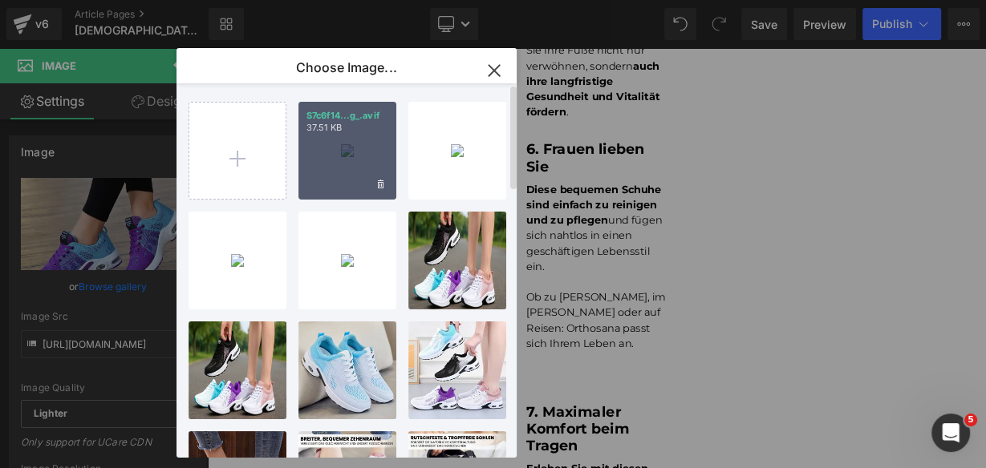
click at [342, 188] on div "S7c6f14...g_.avif 37.51 KB" at bounding box center [347, 151] width 98 height 98
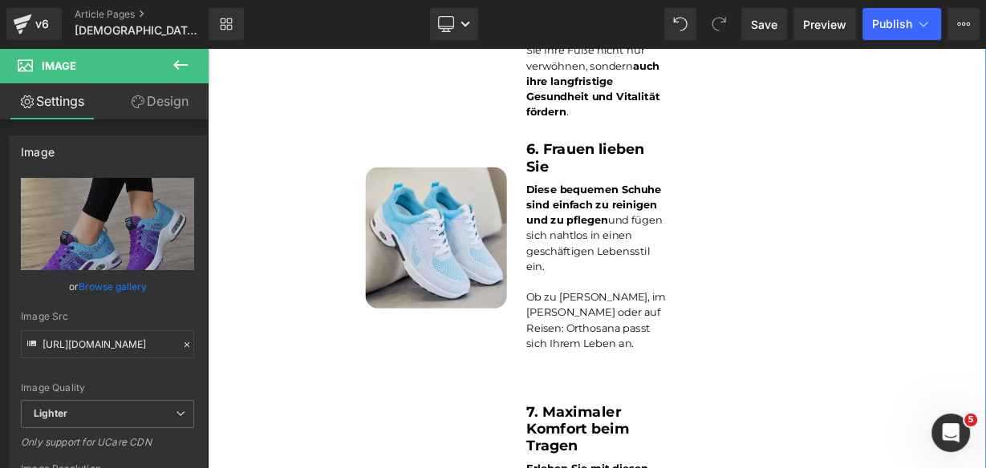
click at [569, 221] on img at bounding box center [492, 285] width 176 height 176
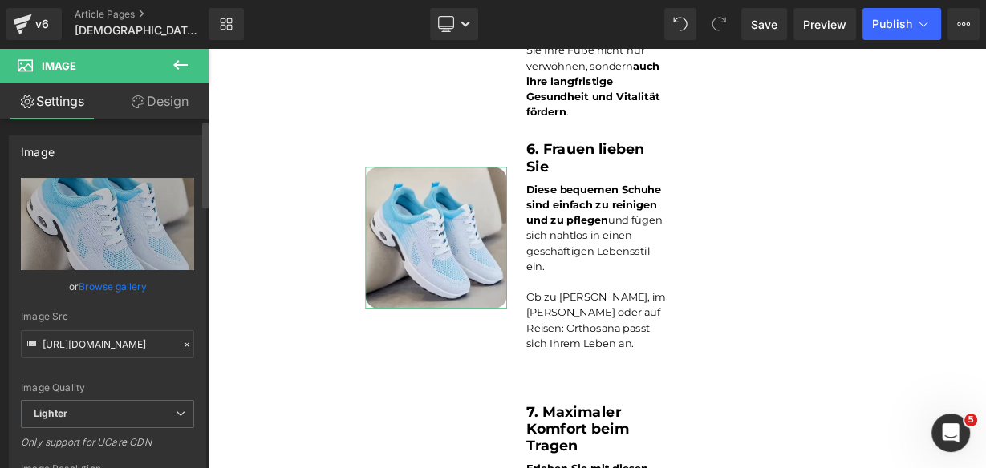
click at [115, 284] on link "Browse gallery" at bounding box center [113, 287] width 68 height 28
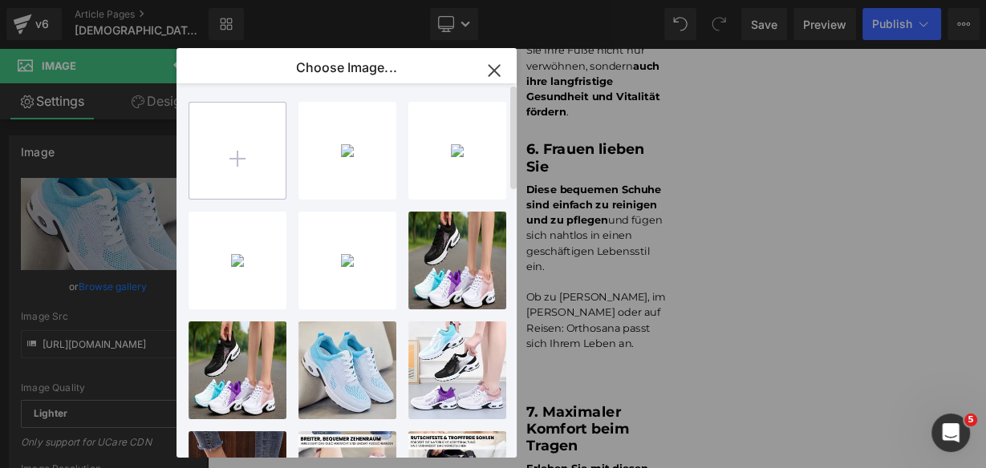
click at [236, 141] on input "file" at bounding box center [237, 151] width 96 height 96
type input "C:\fakepath\2.png"
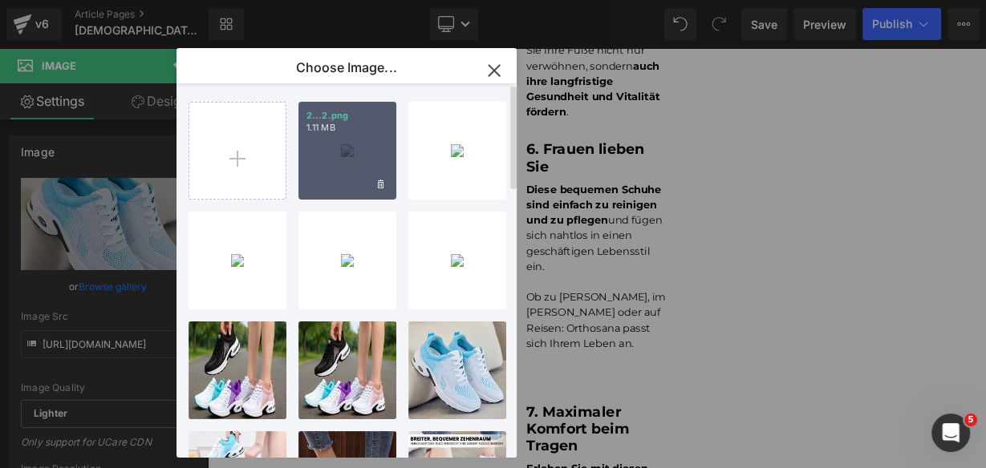
click at [345, 155] on div "2...2.png 1.11 MB" at bounding box center [347, 151] width 98 height 98
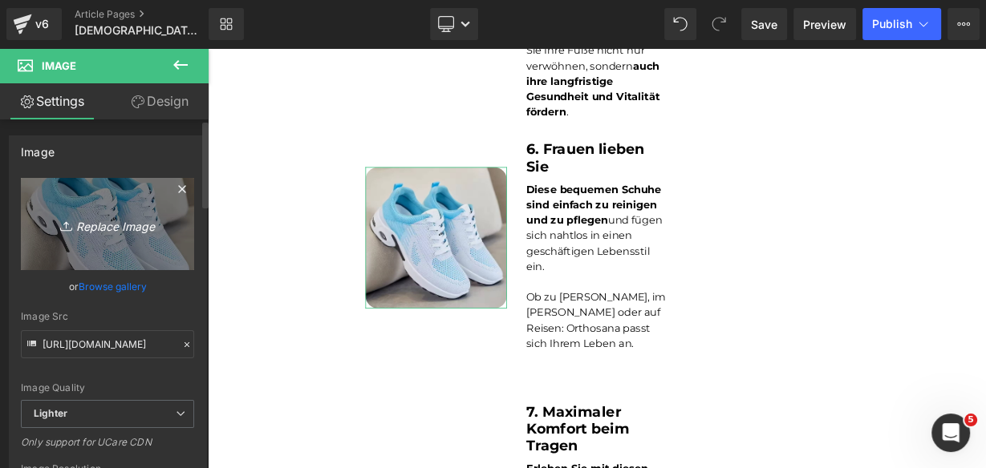
click at [120, 234] on link "Replace Image" at bounding box center [107, 224] width 173 height 92
type input "C:\fakepath\2.png"
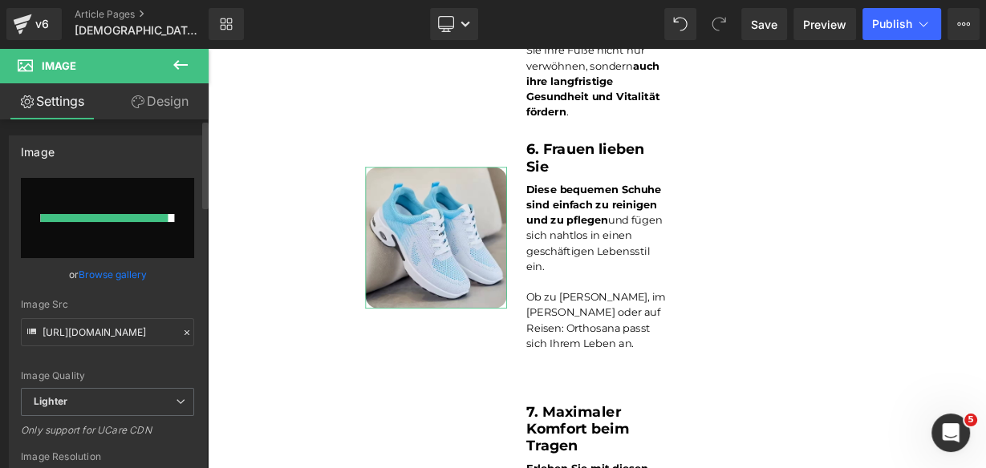
click at [128, 282] on link "Browse gallery" at bounding box center [113, 275] width 68 height 28
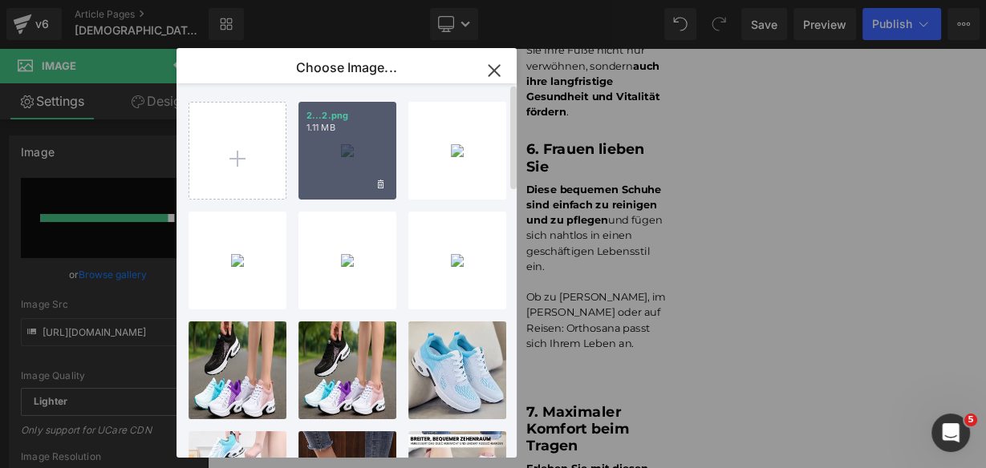
click at [350, 155] on div "2...2.png 1.11 MB" at bounding box center [347, 151] width 98 height 98
type input "[URL][DOMAIN_NAME]"
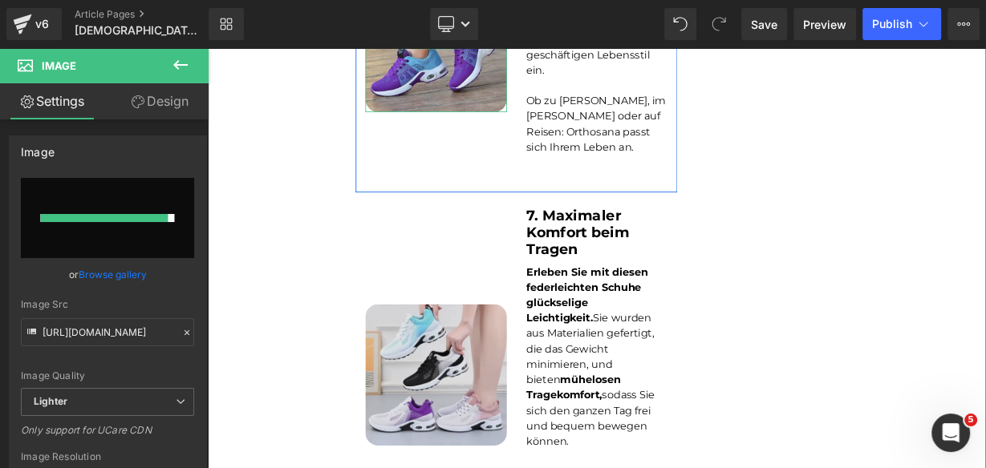
scroll to position [2842, 0]
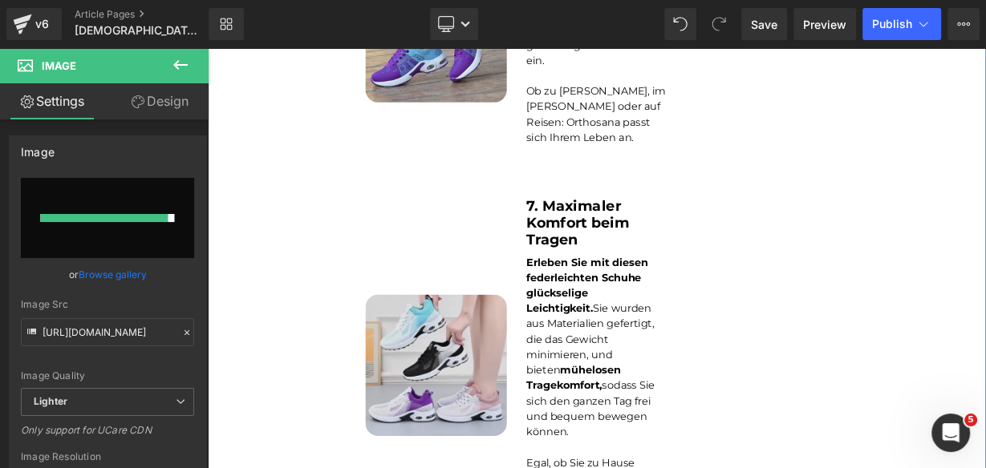
click at [438, 356] on img at bounding box center [492, 444] width 176 height 176
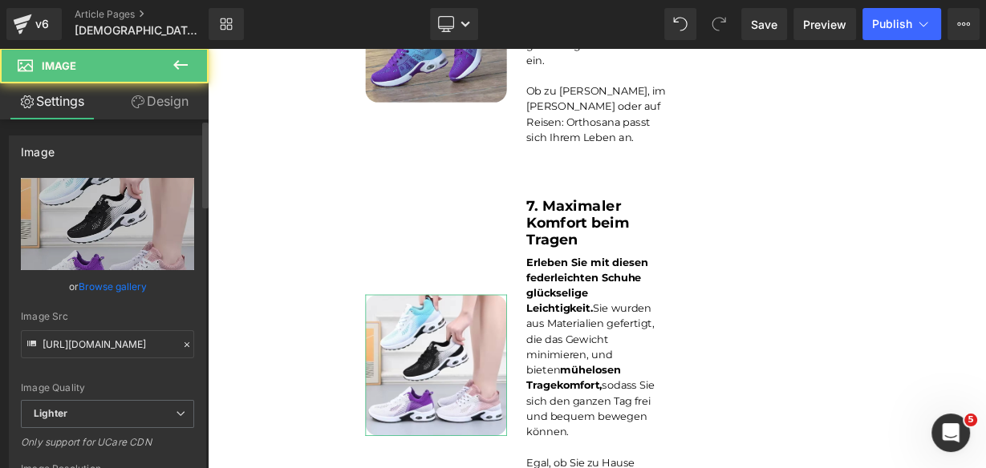
click at [111, 286] on link "Browse gallery" at bounding box center [113, 287] width 68 height 28
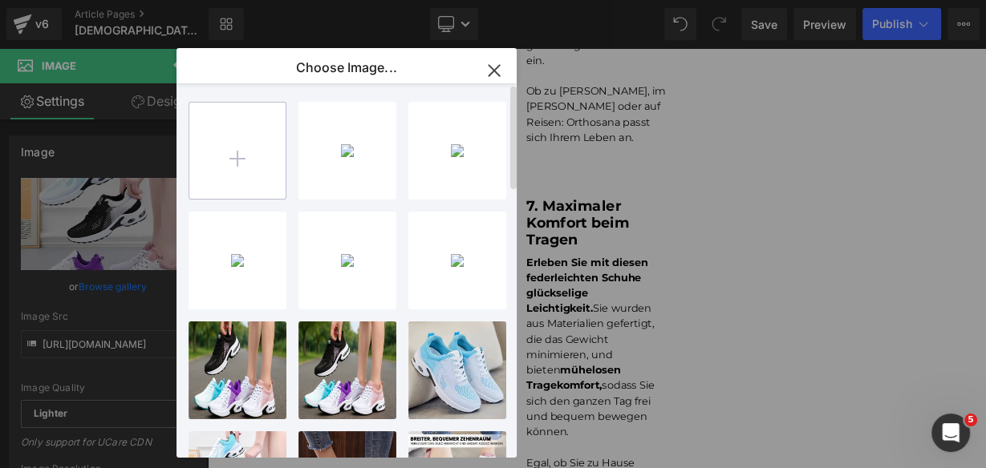
click at [211, 154] on input "file" at bounding box center [237, 151] width 96 height 96
type input "C:\fakepath\1.png"
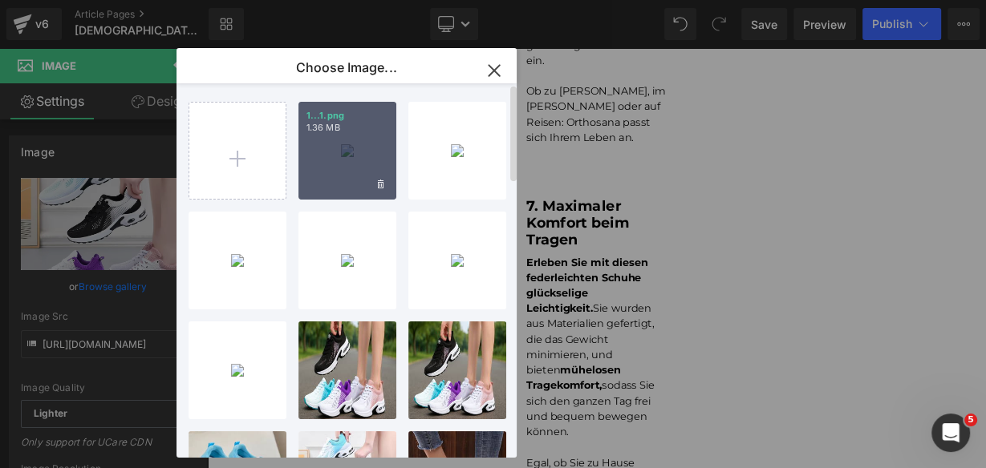
click at [358, 159] on div "1...1.png 1.36 MB" at bounding box center [347, 151] width 98 height 98
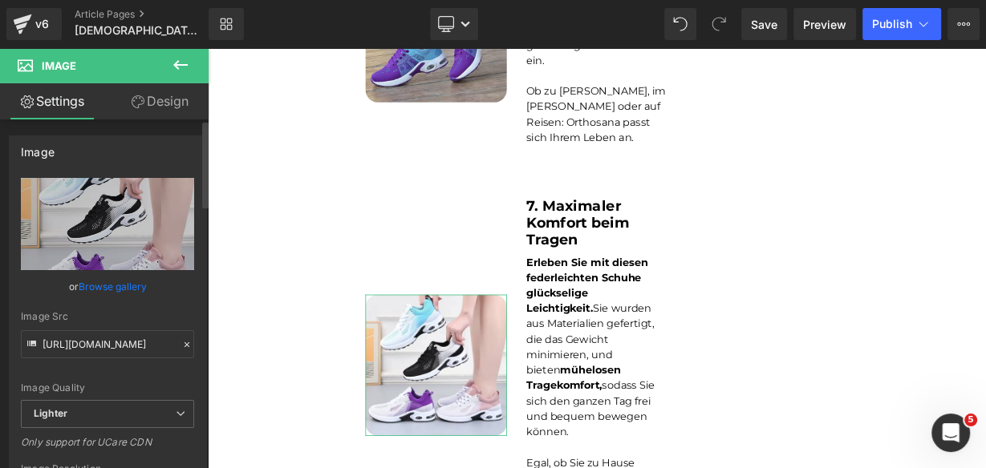
click at [115, 295] on link "Browse gallery" at bounding box center [113, 287] width 68 height 28
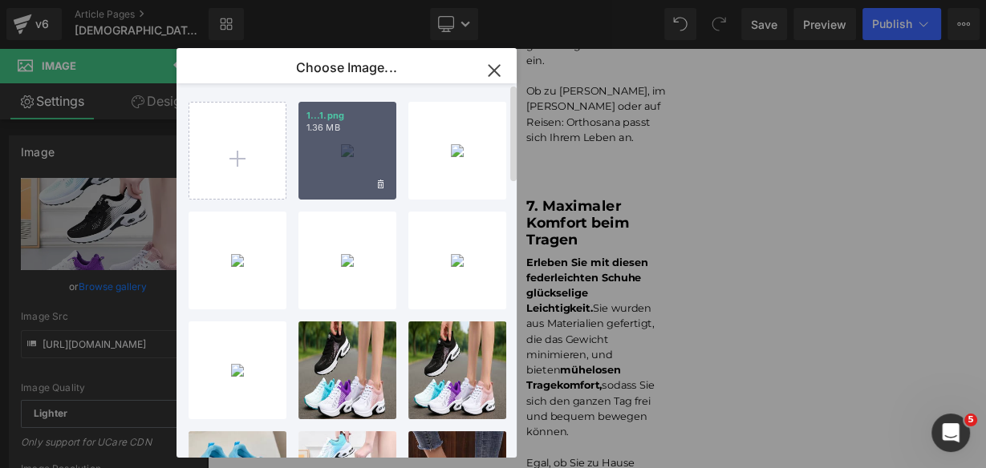
click at [351, 154] on div "1...1.png 1.36 MB" at bounding box center [347, 151] width 98 height 98
type input "[URL][DOMAIN_NAME]"
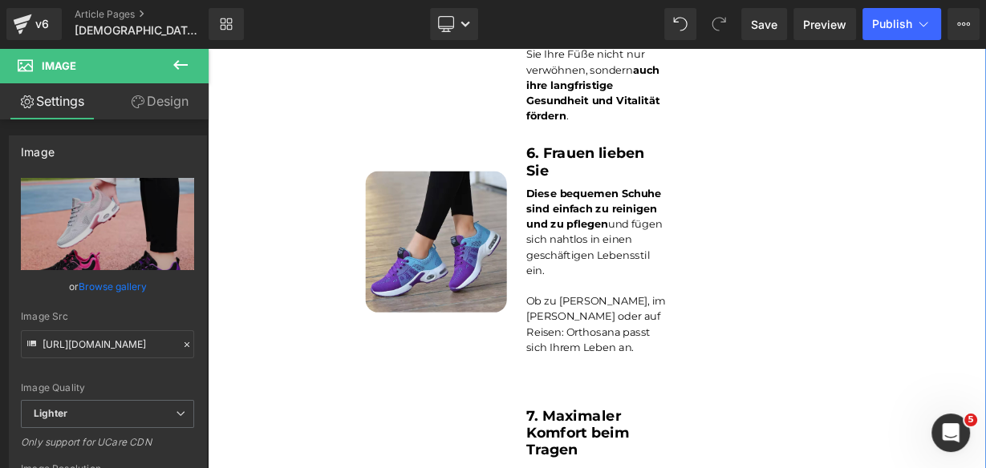
scroll to position [2585, 0]
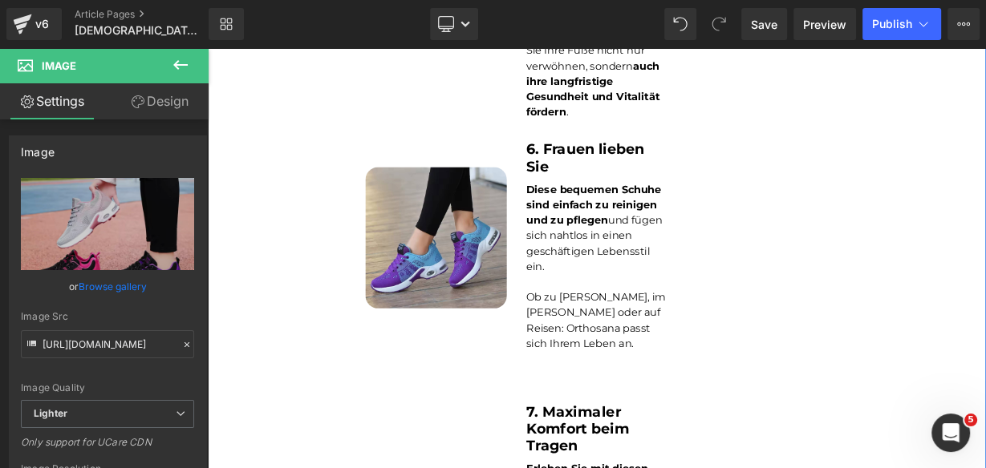
click at [513, 280] on icon at bounding box center [517, 285] width 9 height 10
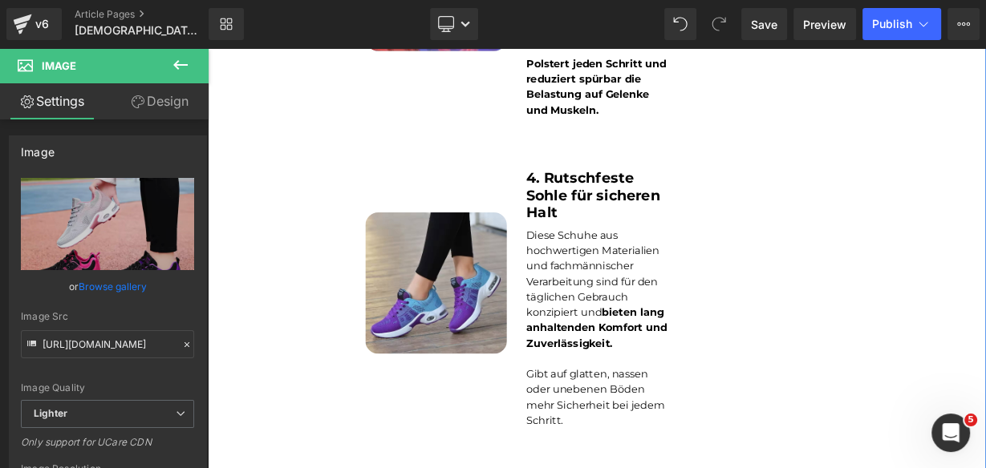
scroll to position [1623, 0]
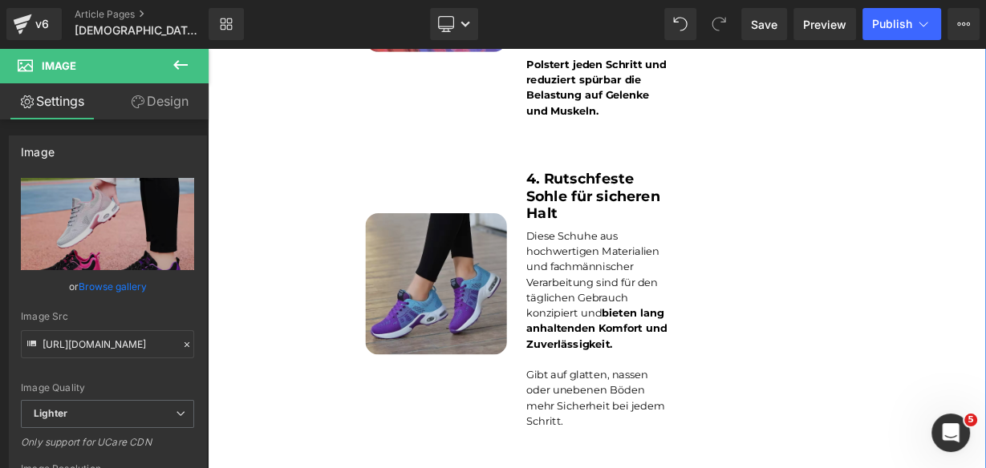
click at [498, 254] on img at bounding box center [492, 342] width 176 height 176
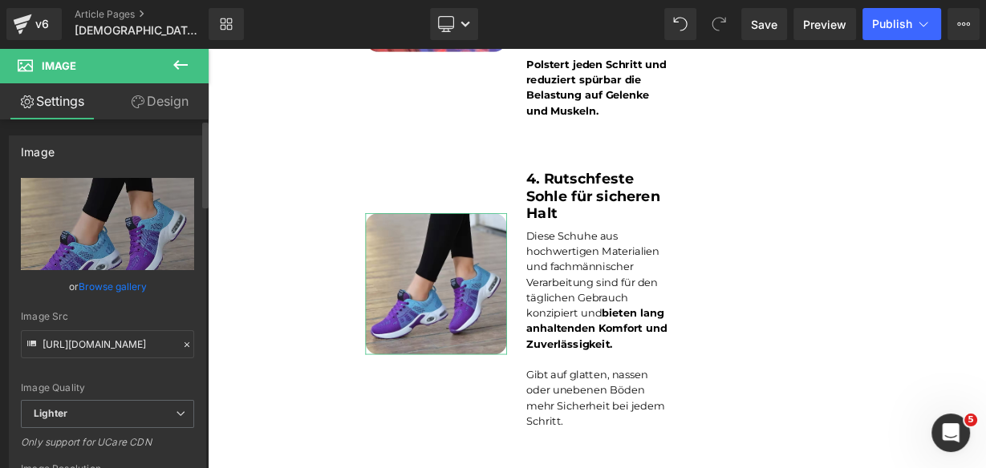
click at [125, 282] on link "Browse gallery" at bounding box center [113, 287] width 68 height 28
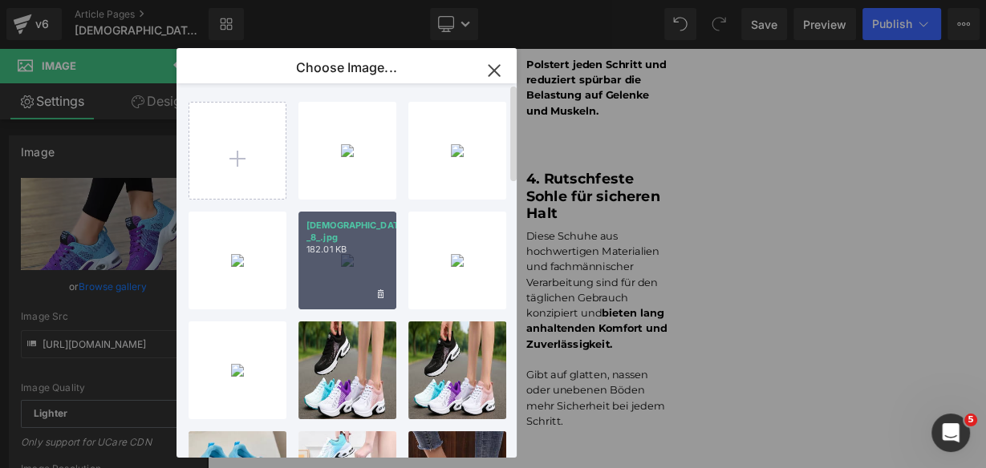
click at [314, 278] on div "[DEMOGRAPHIC_DATA]... _8_.jpg 182.01 KB" at bounding box center [347, 261] width 98 height 98
type input "[URL][DOMAIN_NAME]"
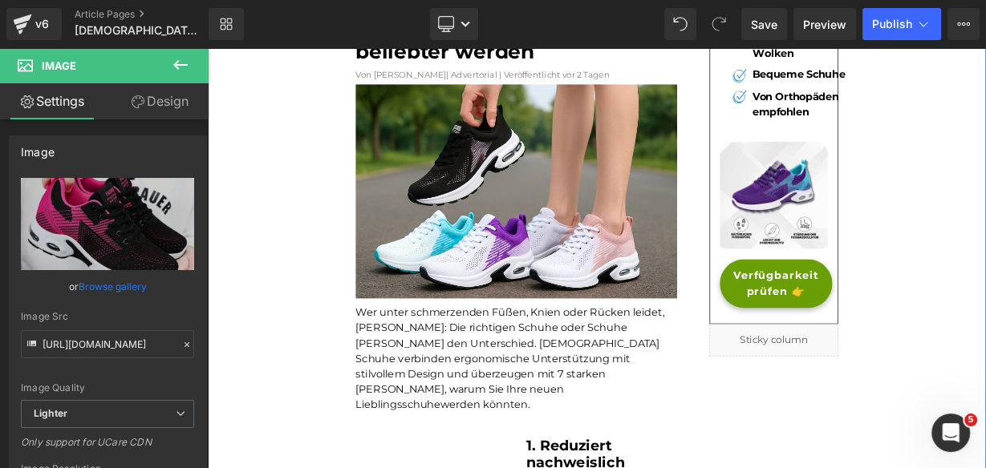
scroll to position [211, 0]
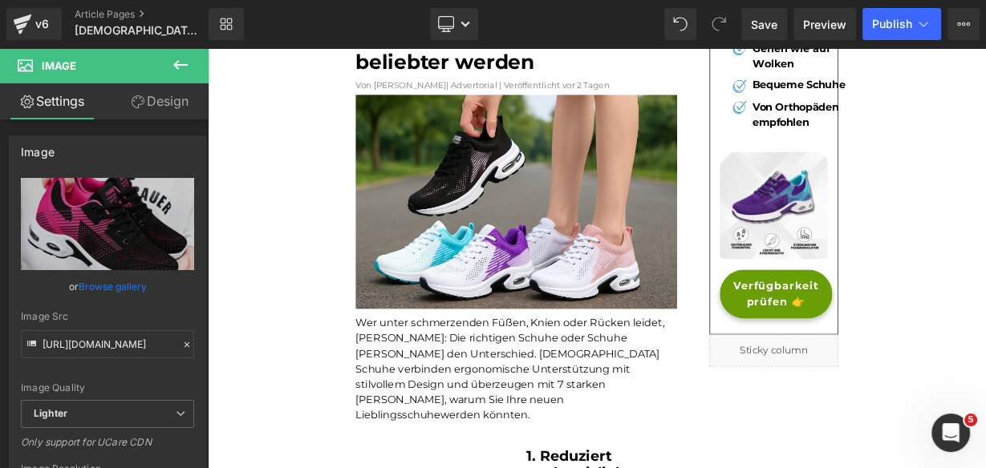
click at [138, 277] on link "Browse gallery" at bounding box center [113, 287] width 68 height 28
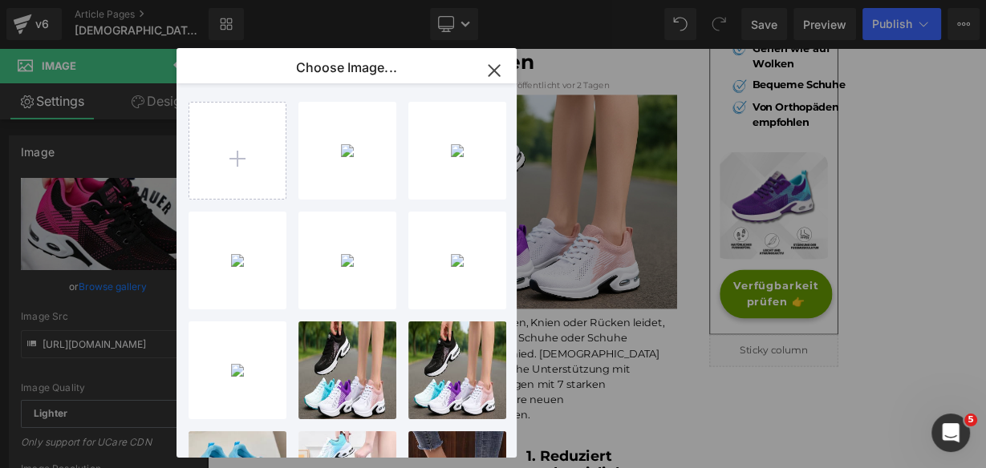
click at [71, 0] on div "You are previewing how the will restyle your page. You can not edit Elements in…" at bounding box center [493, 0] width 986 height 0
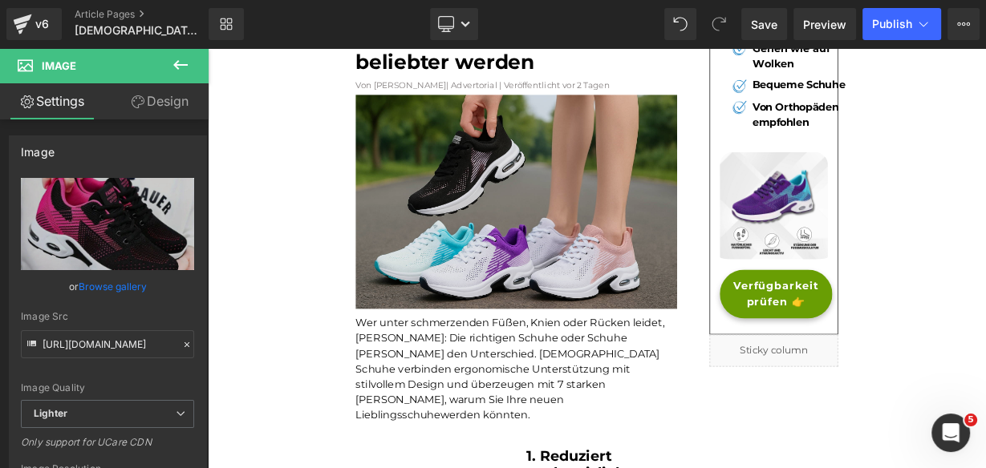
click at [591, 286] on img at bounding box center [592, 240] width 401 height 267
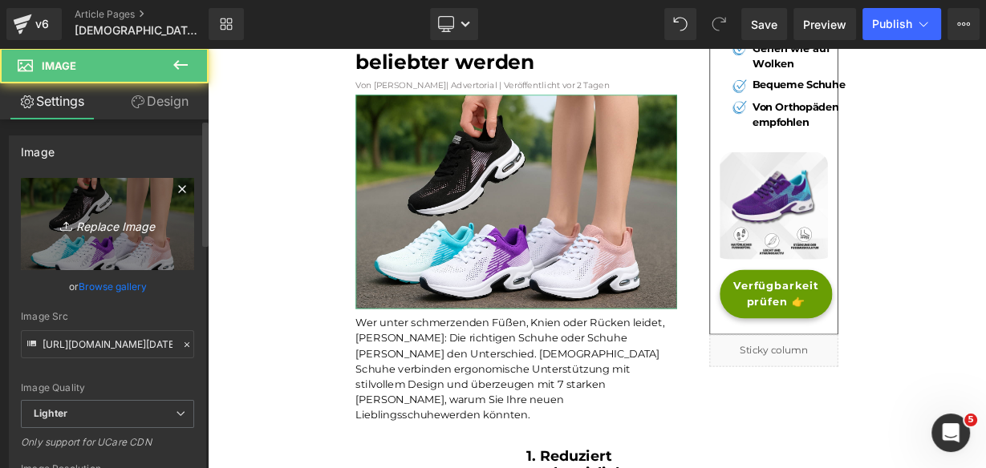
click at [127, 225] on icon "Replace Image" at bounding box center [107, 224] width 128 height 20
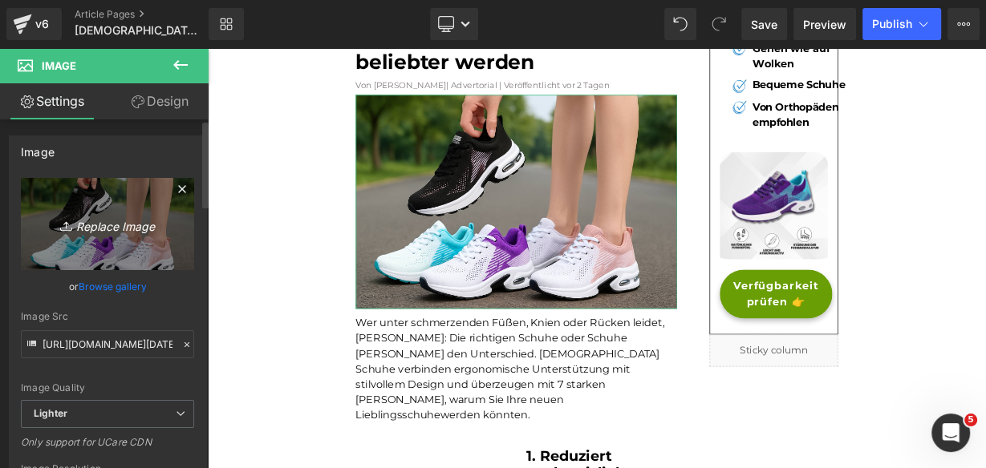
type input "C:\fakepath\NEW ADVERTORIAL (2).png"
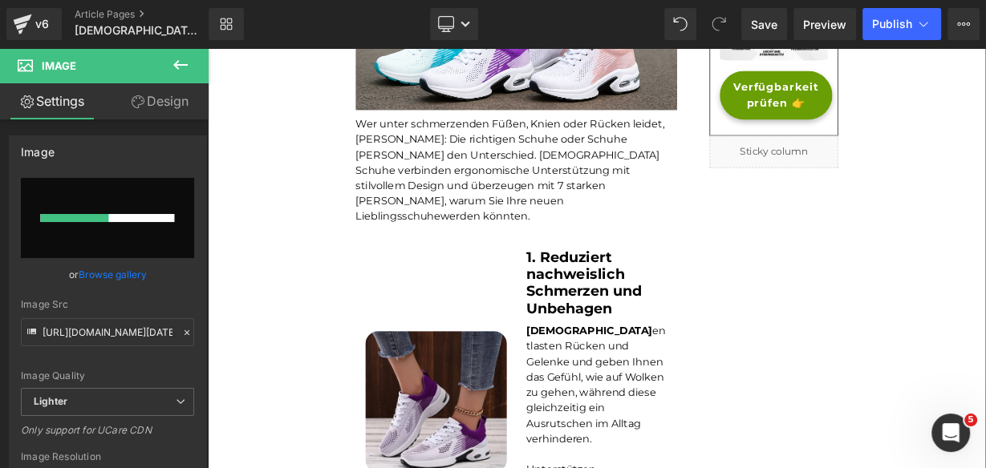
scroll to position [724, 0]
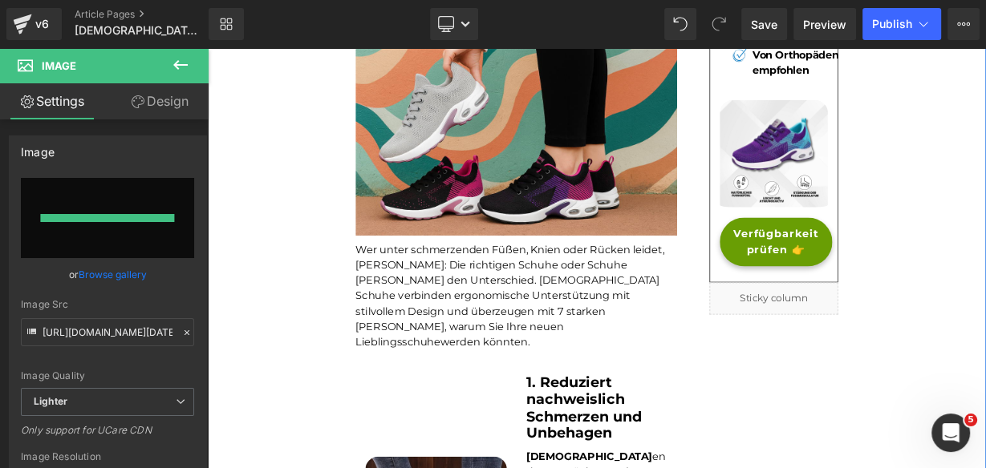
type input "[URL][DOMAIN_NAME]"
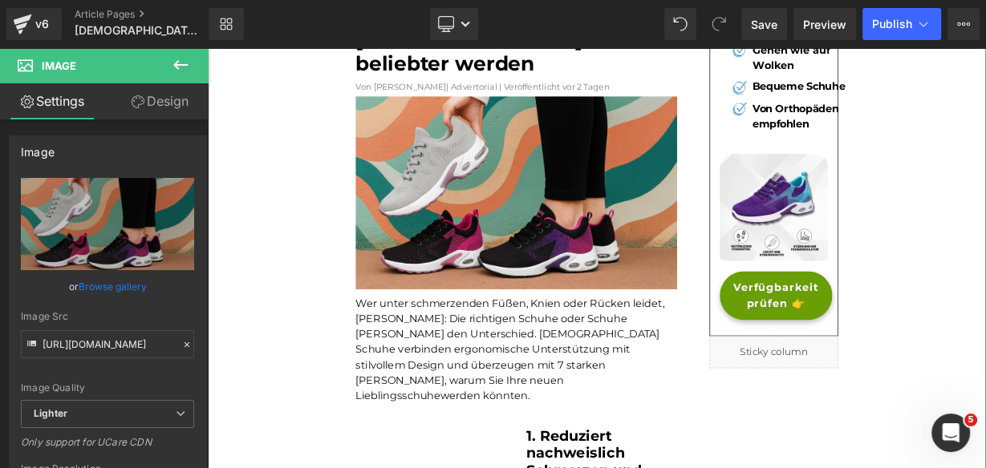
scroll to position [211, 0]
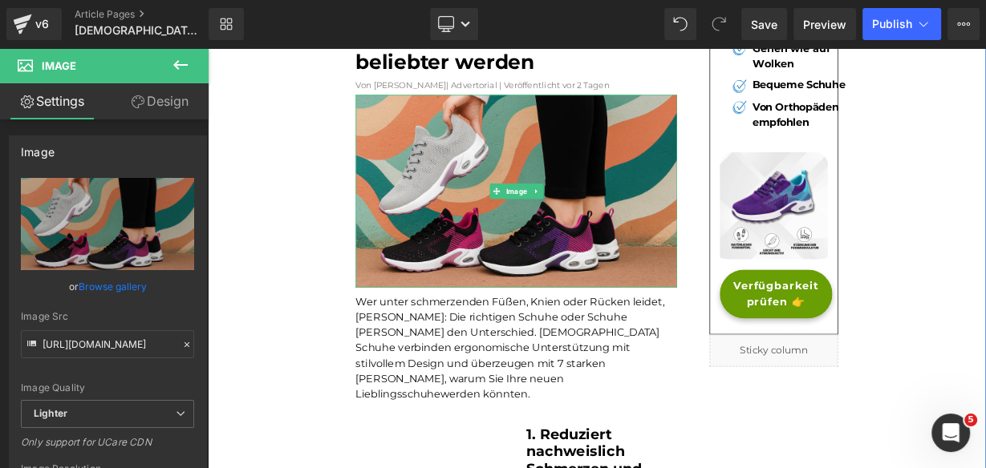
click at [774, 265] on img at bounding box center [592, 227] width 401 height 241
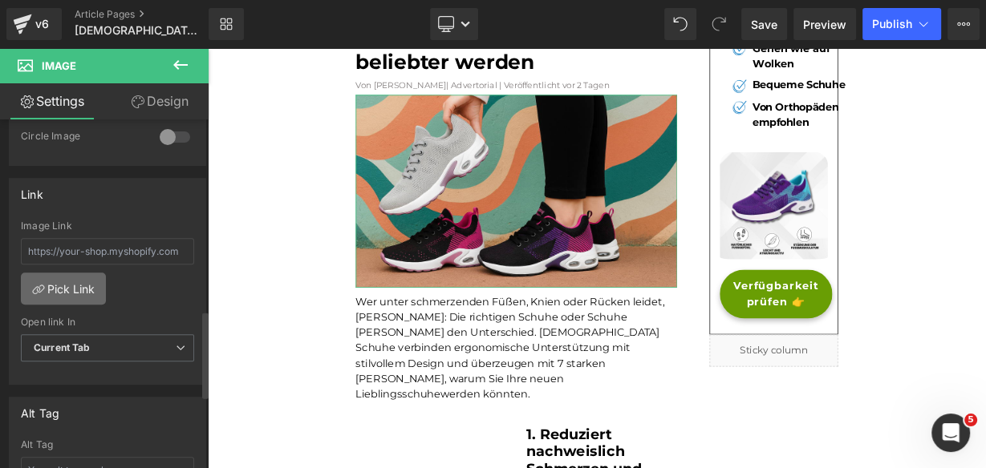
scroll to position [642, 0]
click at [168, 106] on link "Design" at bounding box center [159, 101] width 104 height 36
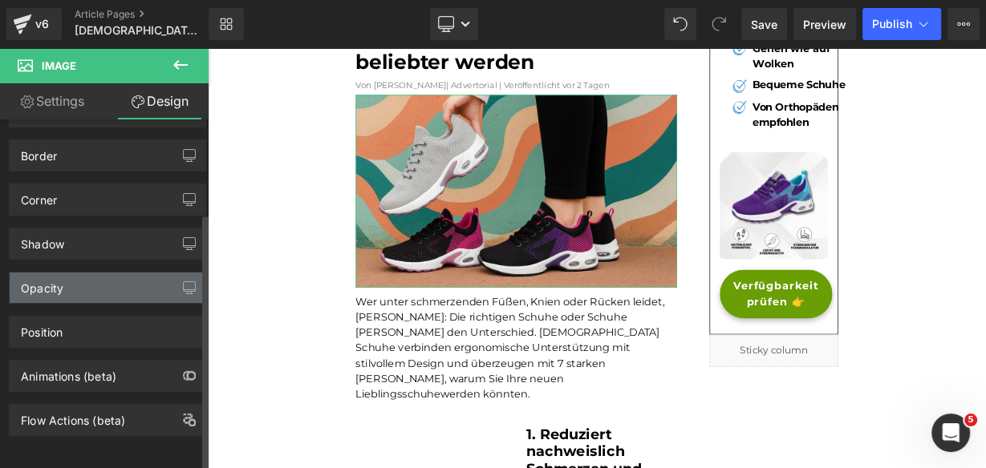
scroll to position [133, 0]
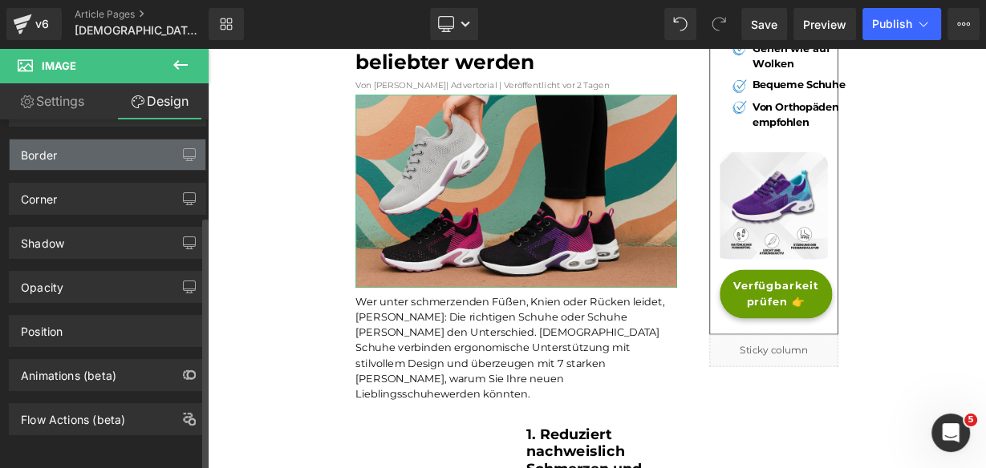
click at [129, 150] on div "Border" at bounding box center [108, 155] width 196 height 30
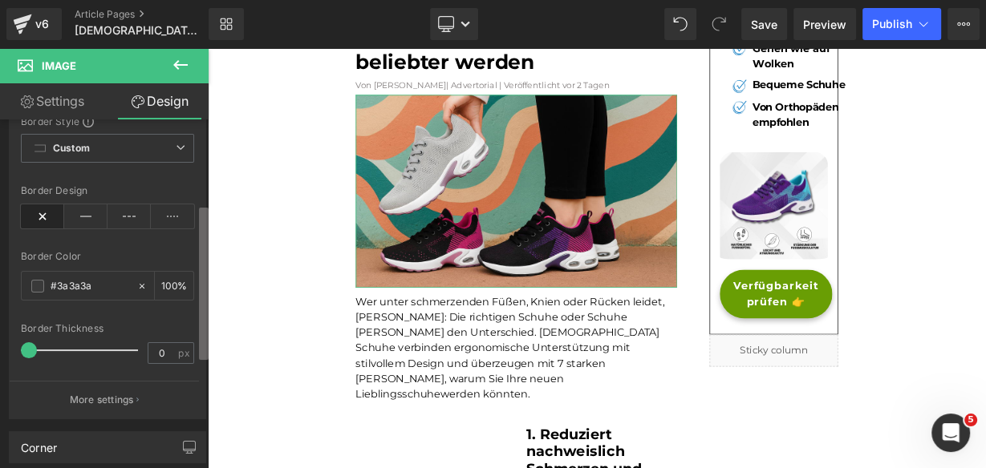
scroll to position [197, 0]
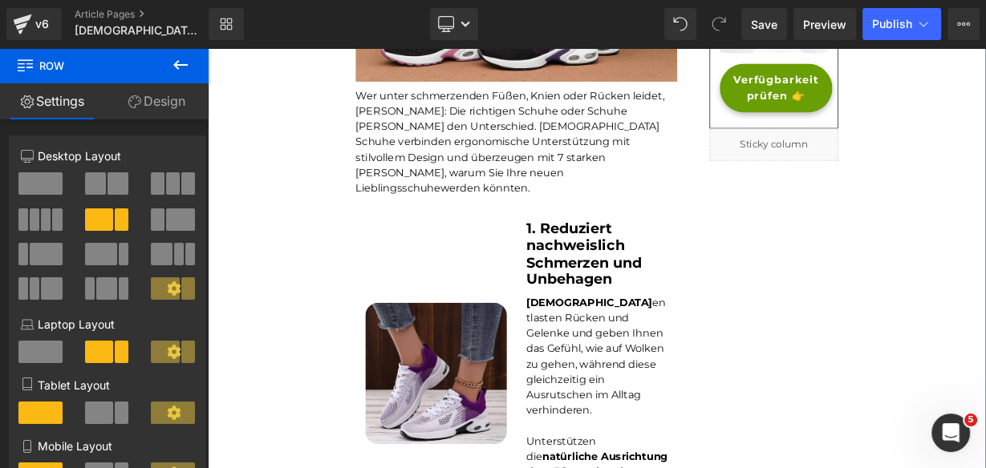
scroll to position [468, 0]
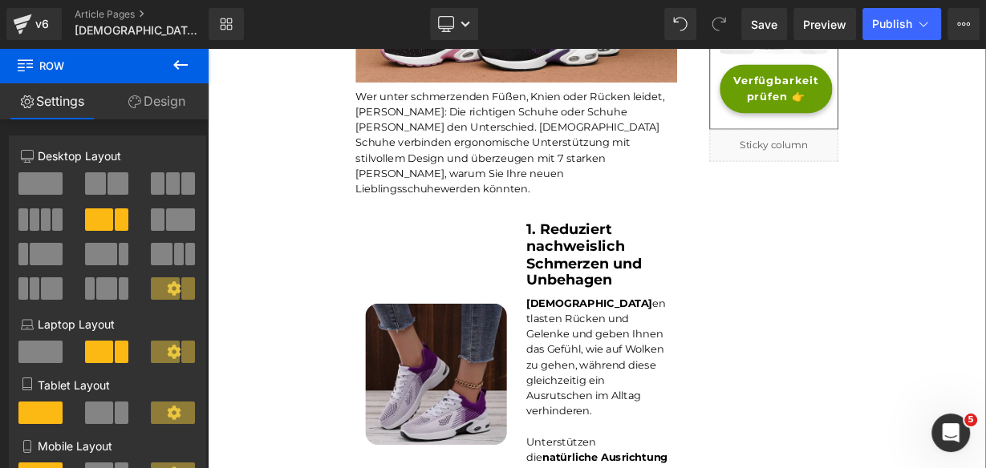
click at [483, 367] on img at bounding box center [492, 455] width 176 height 176
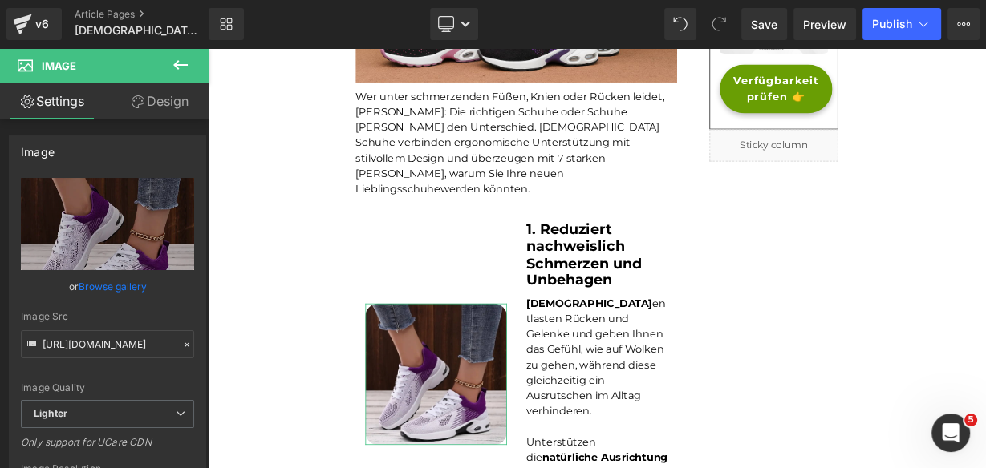
click at [140, 278] on link "Browse gallery" at bounding box center [113, 287] width 68 height 28
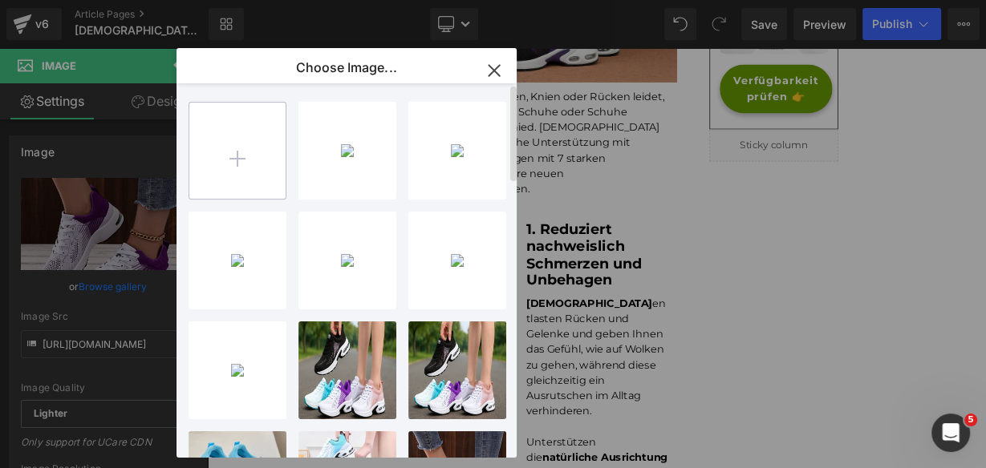
click at [258, 158] on input "file" at bounding box center [237, 151] width 96 height 96
type input "C:\fakepath\S0c3836b67b934b10a418360a7b417603j.png_960x960.png_.avif"
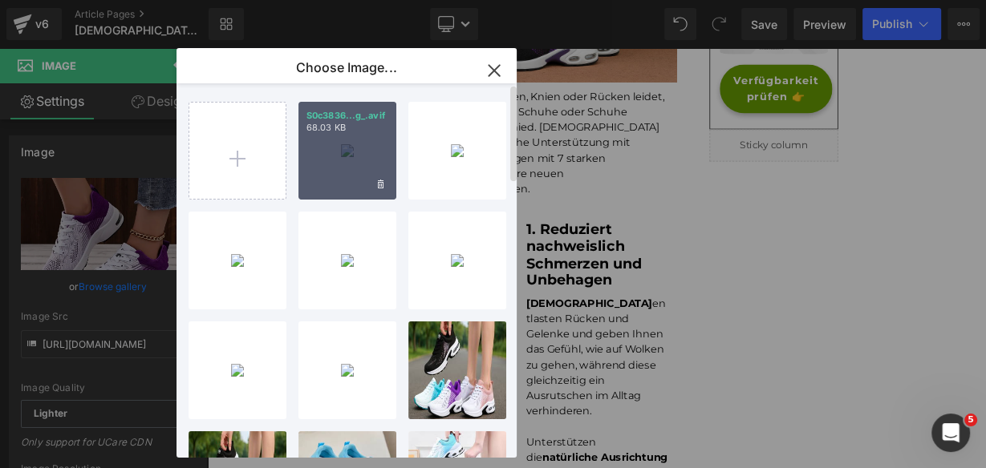
click at [359, 134] on div "S0c3836...g_.avif 68.03 KB" at bounding box center [347, 151] width 98 height 98
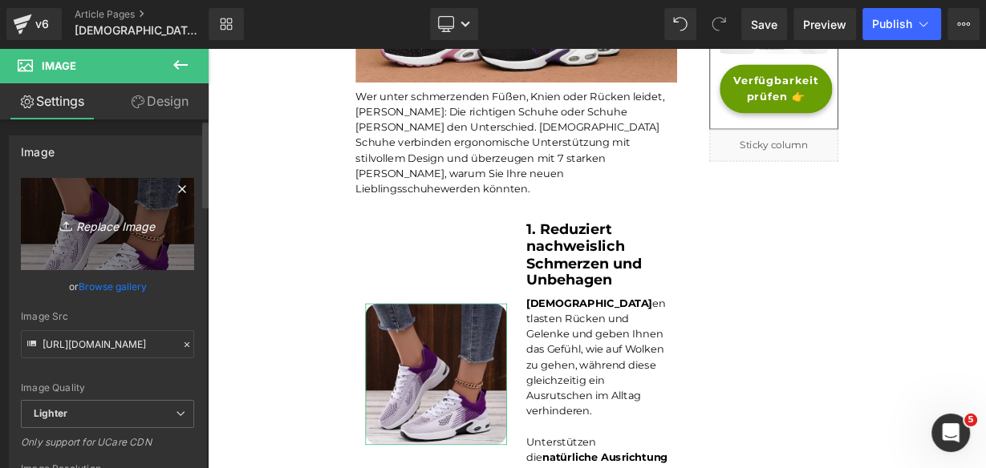
click at [122, 226] on icon "Replace Image" at bounding box center [107, 224] width 128 height 20
type input "C:\fakepath\S0c3836b67b934b10a418360a7b417603j.png_960x960.png_.avif"
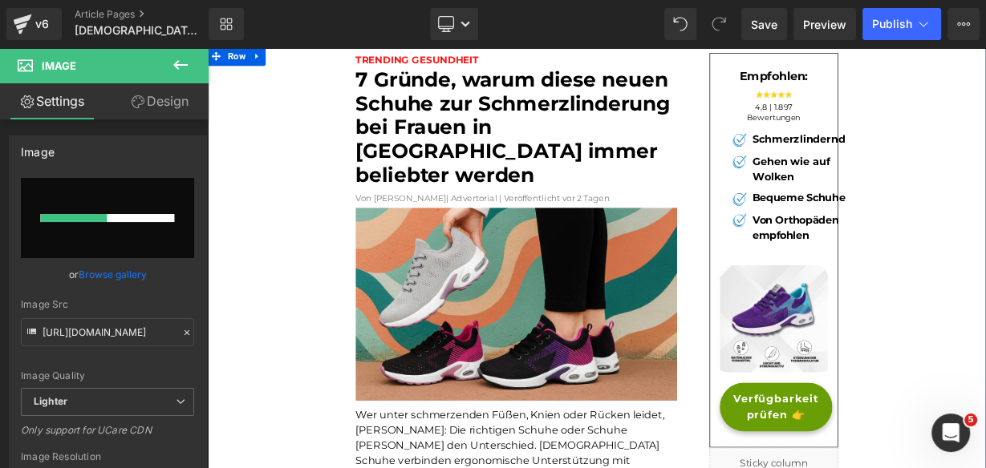
scroll to position [18, 0]
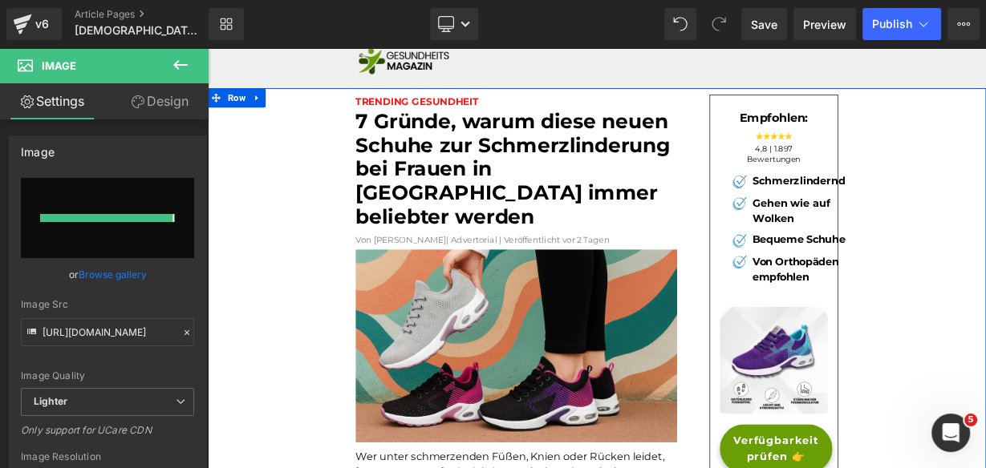
type input "[URL][DOMAIN_NAME]"
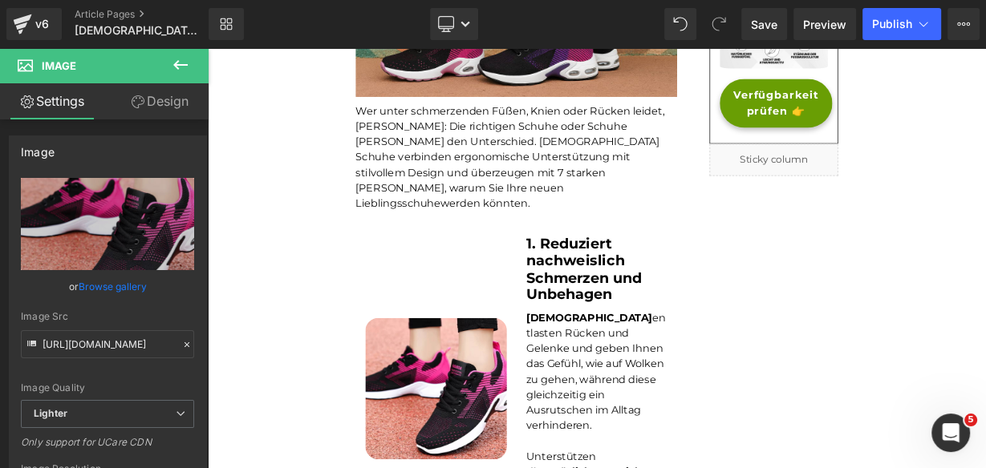
scroll to position [596, 0]
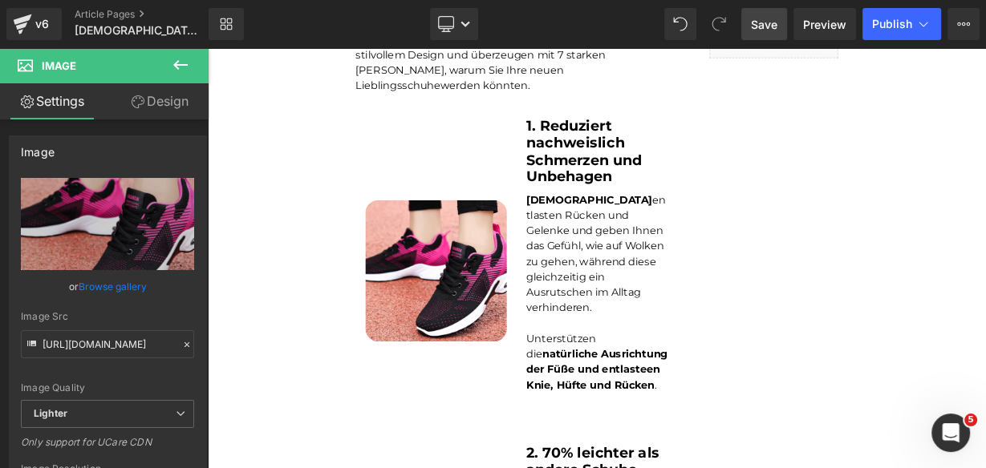
click at [767, 22] on span "Save" at bounding box center [764, 24] width 26 height 17
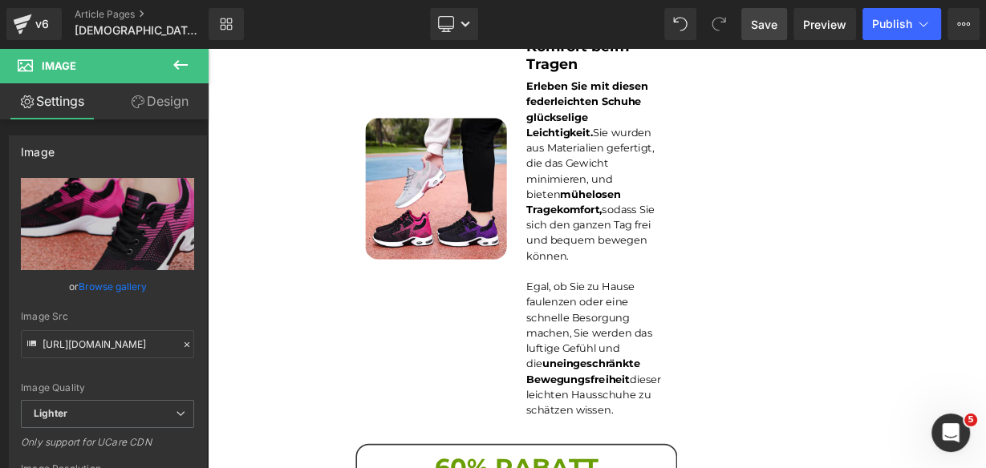
scroll to position [3034, 0]
click at [764, 31] on span "Save" at bounding box center [764, 24] width 26 height 17
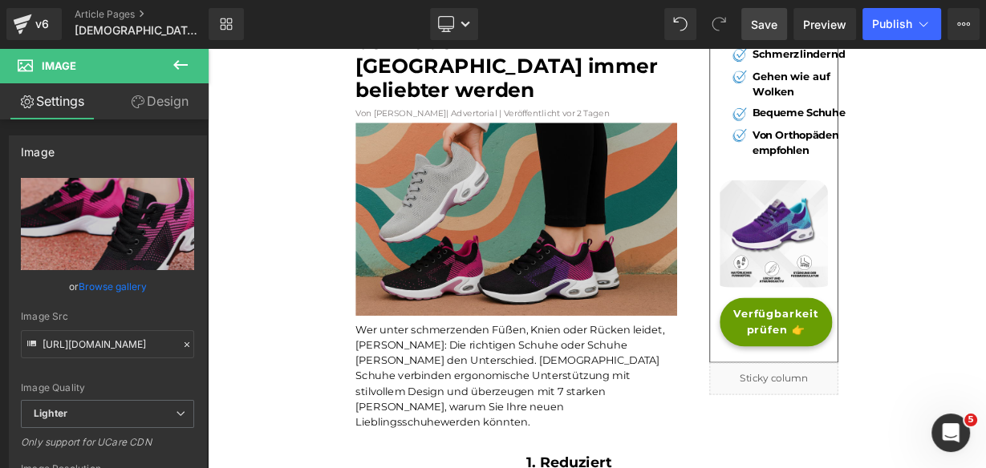
scroll to position [147, 0]
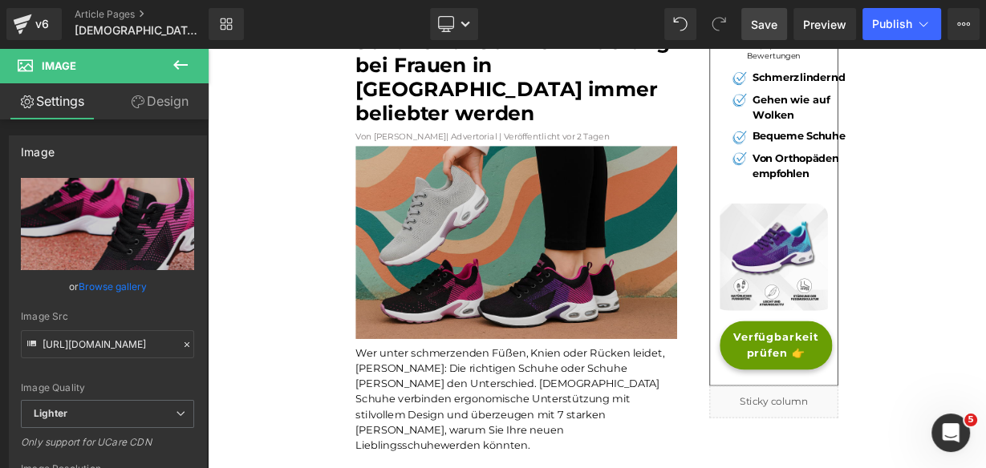
click at [602, 261] on div "Image" at bounding box center [592, 291] width 401 height 241
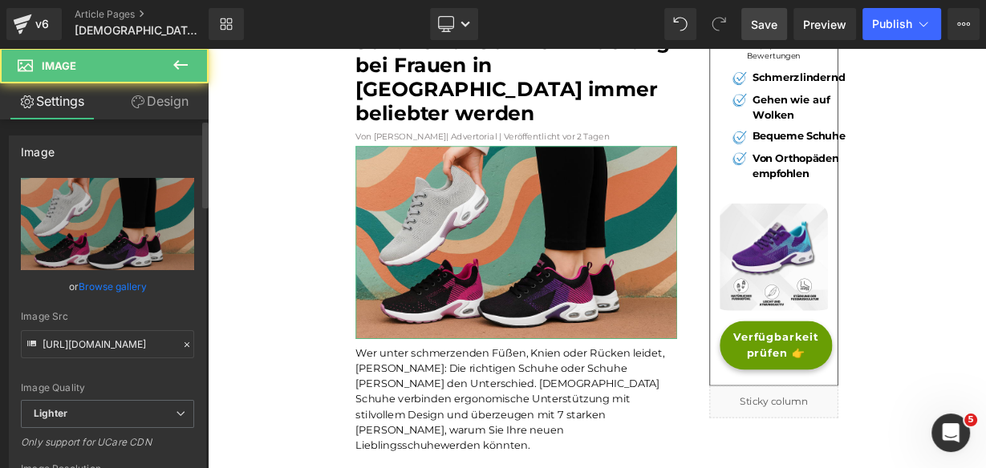
click at [114, 282] on link "Browse gallery" at bounding box center [113, 287] width 68 height 28
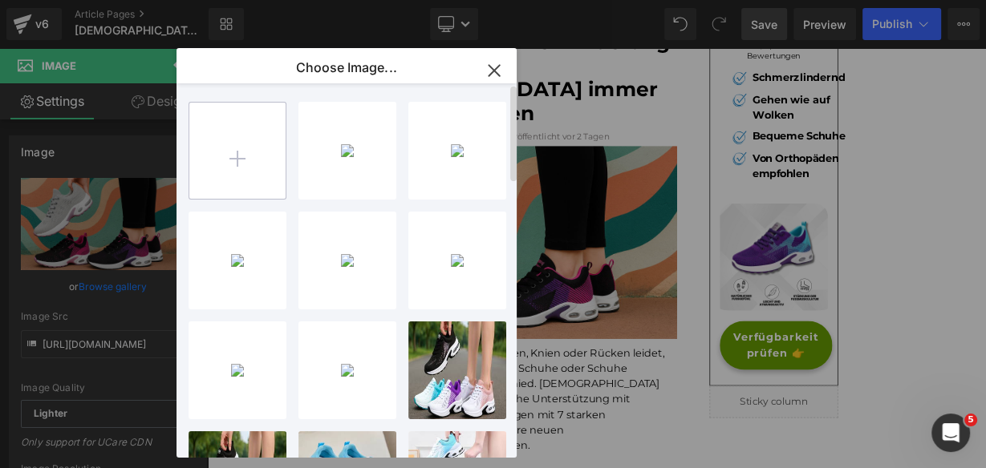
click at [266, 141] on input "file" at bounding box center [237, 151] width 96 height 96
type input "C:\fakepath\NEW ADVERTORIAL.jpg"
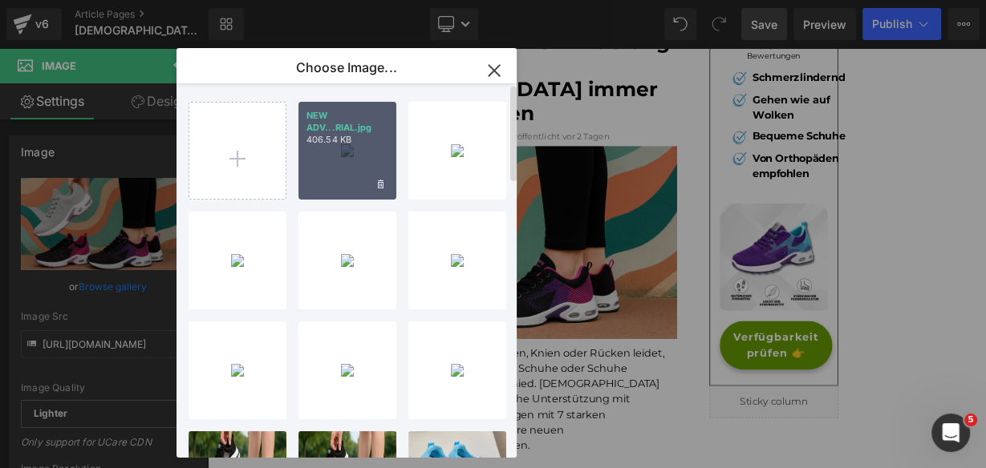
click at [362, 154] on div "NEW ADV...RIAL.jpg 406.54 KB" at bounding box center [347, 151] width 98 height 98
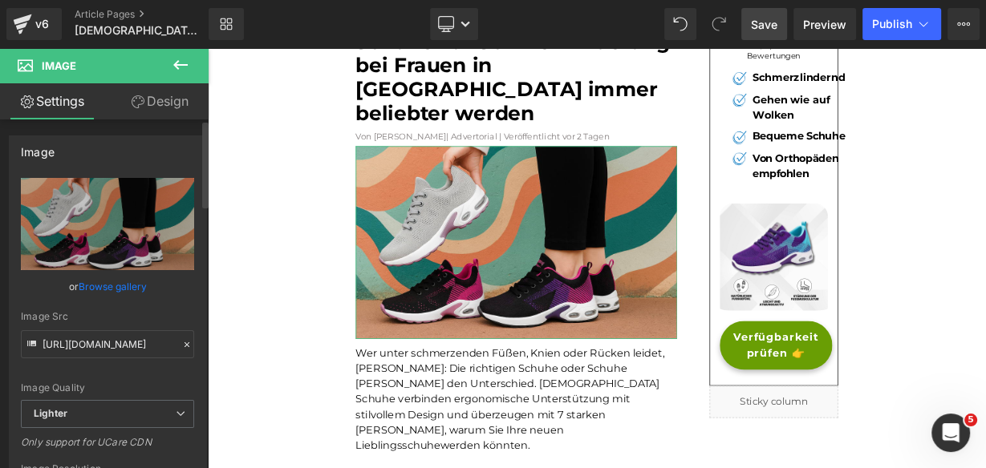
click at [81, 302] on div "Image Quality Lighter Lightest Lighter Lighter Lightest Only support for UCare …" at bounding box center [107, 289] width 173 height 222
click at [100, 288] on link "Browse gallery" at bounding box center [113, 287] width 68 height 28
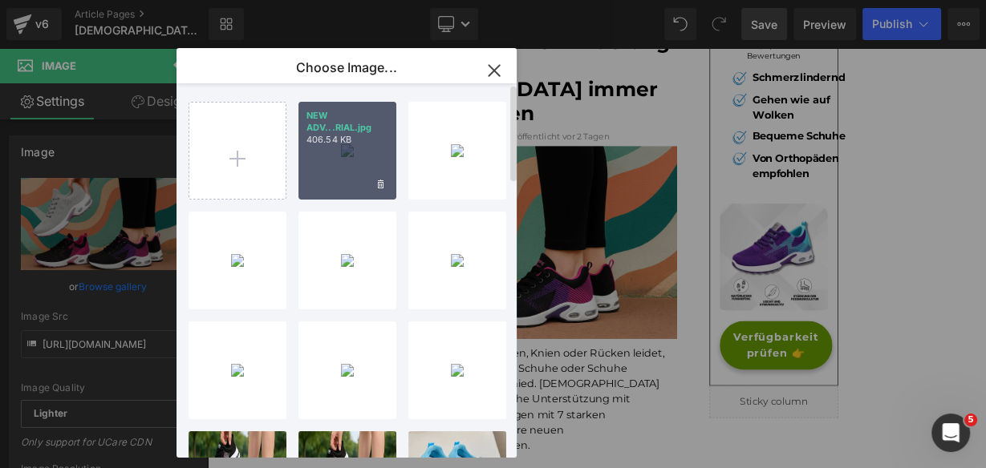
click at [356, 170] on div "NEW ADV...RIAL.jpg 406.54 KB" at bounding box center [347, 151] width 98 height 98
type input "[URL][DOMAIN_NAME]"
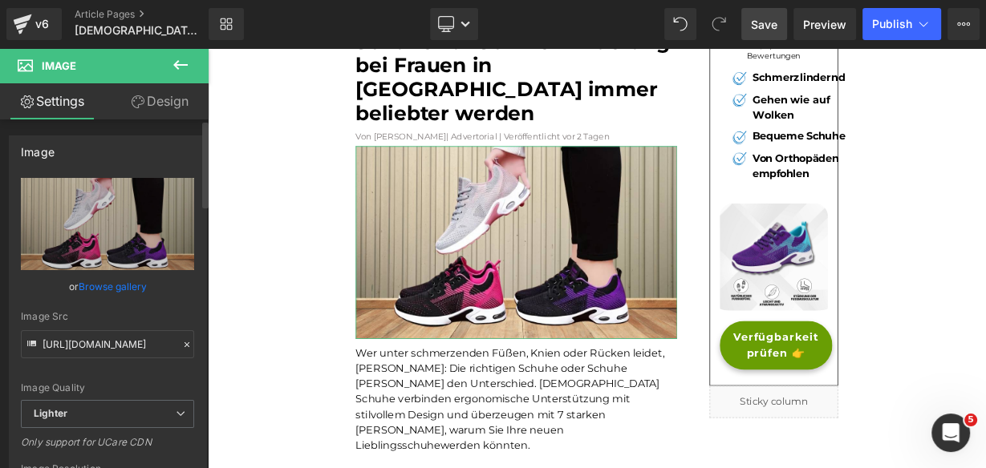
click at [111, 297] on link "Browse gallery" at bounding box center [113, 287] width 68 height 28
click at [780, 30] on link "Save" at bounding box center [764, 24] width 46 height 32
click at [752, 34] on link "Save" at bounding box center [764, 24] width 46 height 32
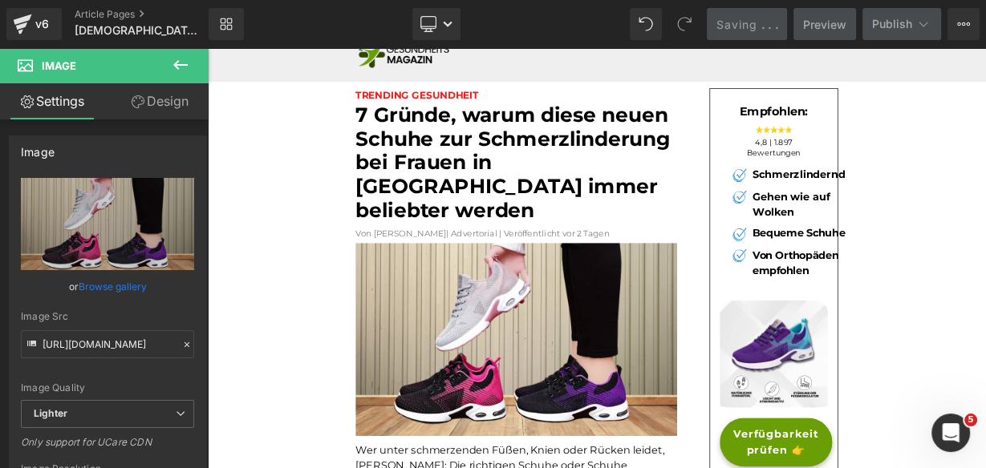
scroll to position [0, 0]
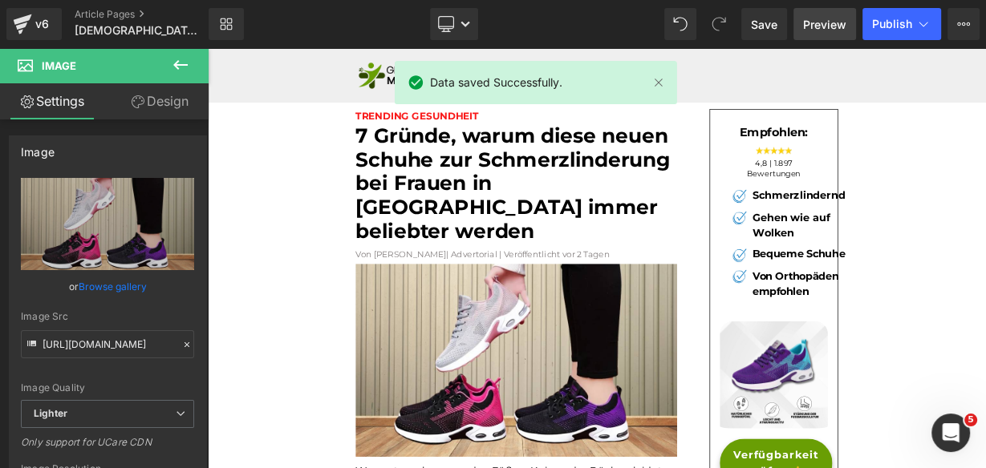
click at [811, 20] on span "Preview" at bounding box center [824, 24] width 43 height 17
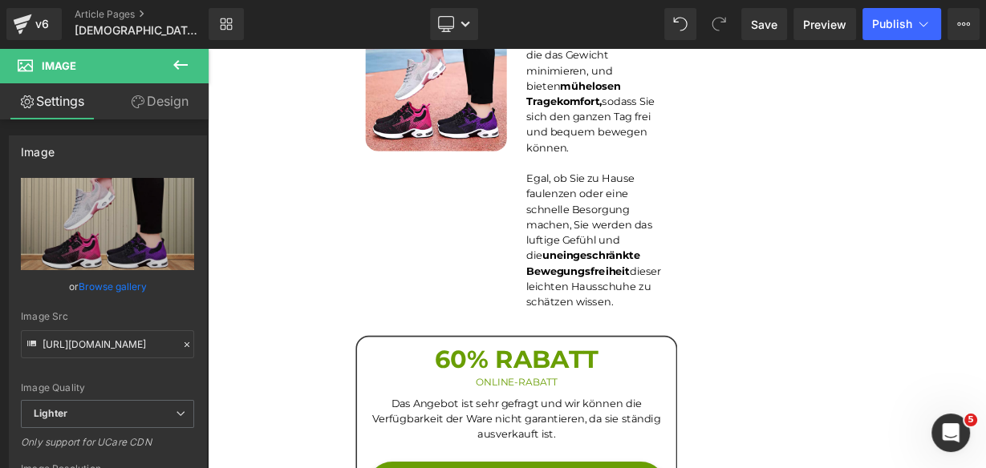
scroll to position [3337, 0]
